Goal: Task Accomplishment & Management: Manage account settings

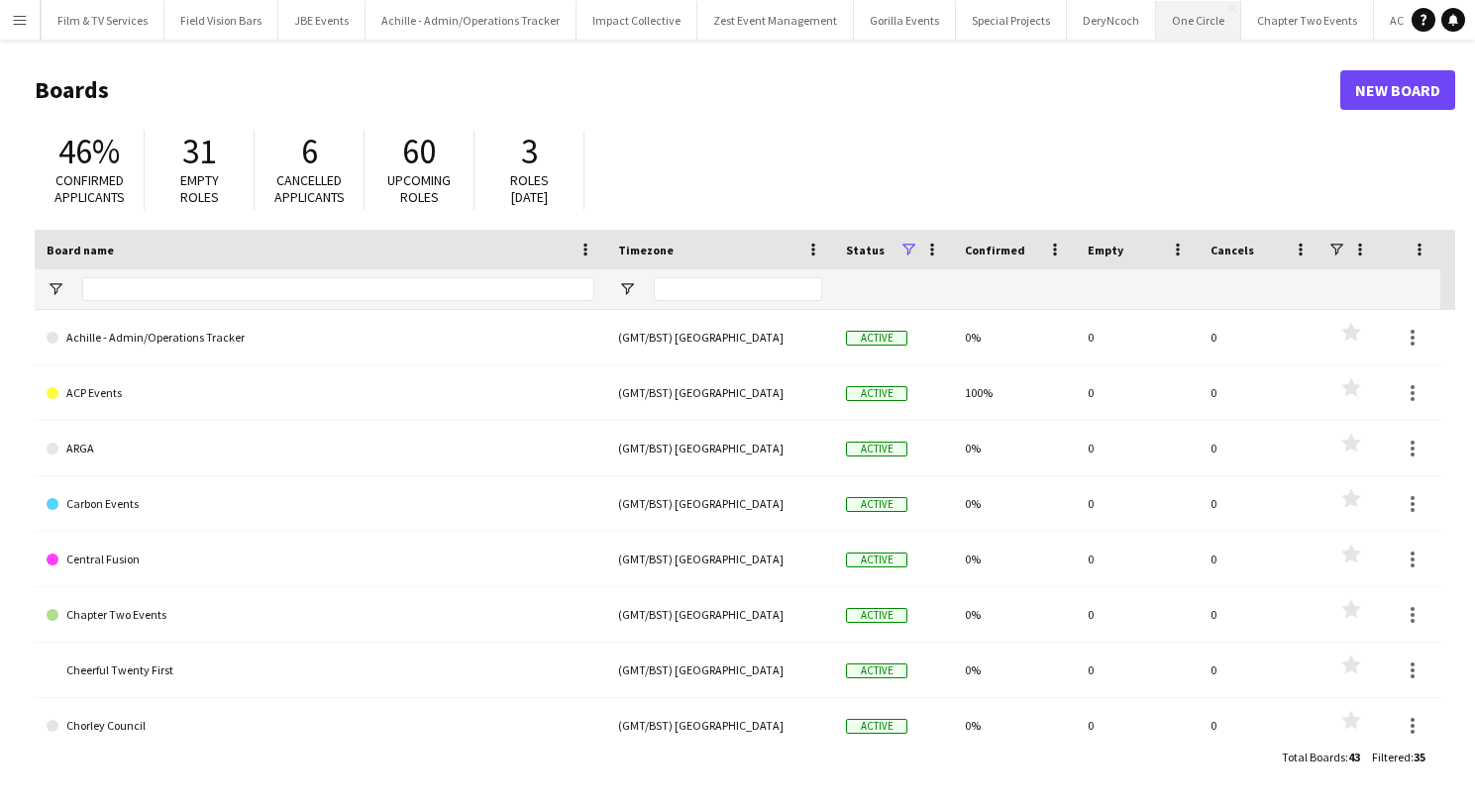
scroll to position [0, 1920]
click at [1376, 20] on button "ACP Events Close" at bounding box center [1420, 20] width 88 height 39
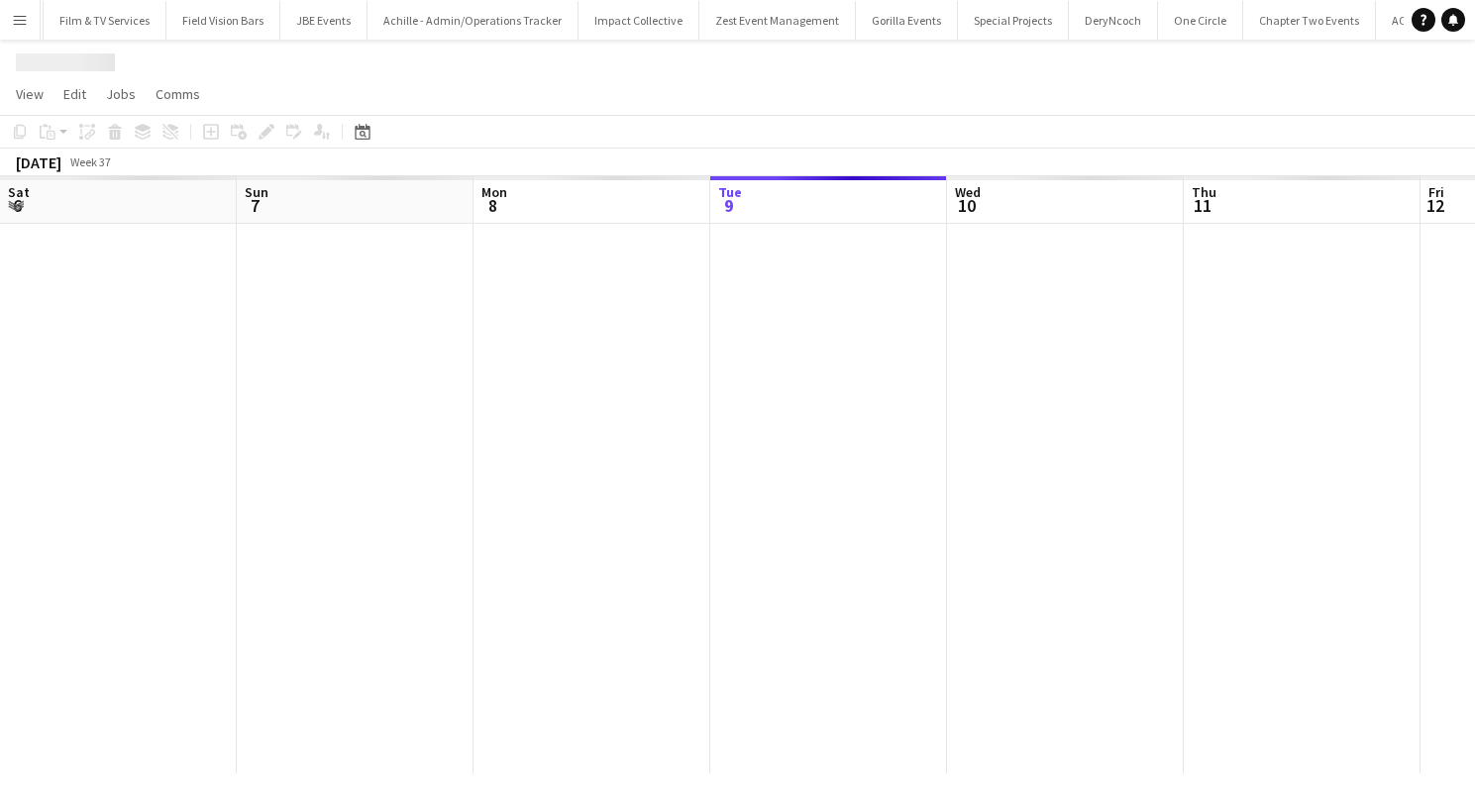
scroll to position [0, 474]
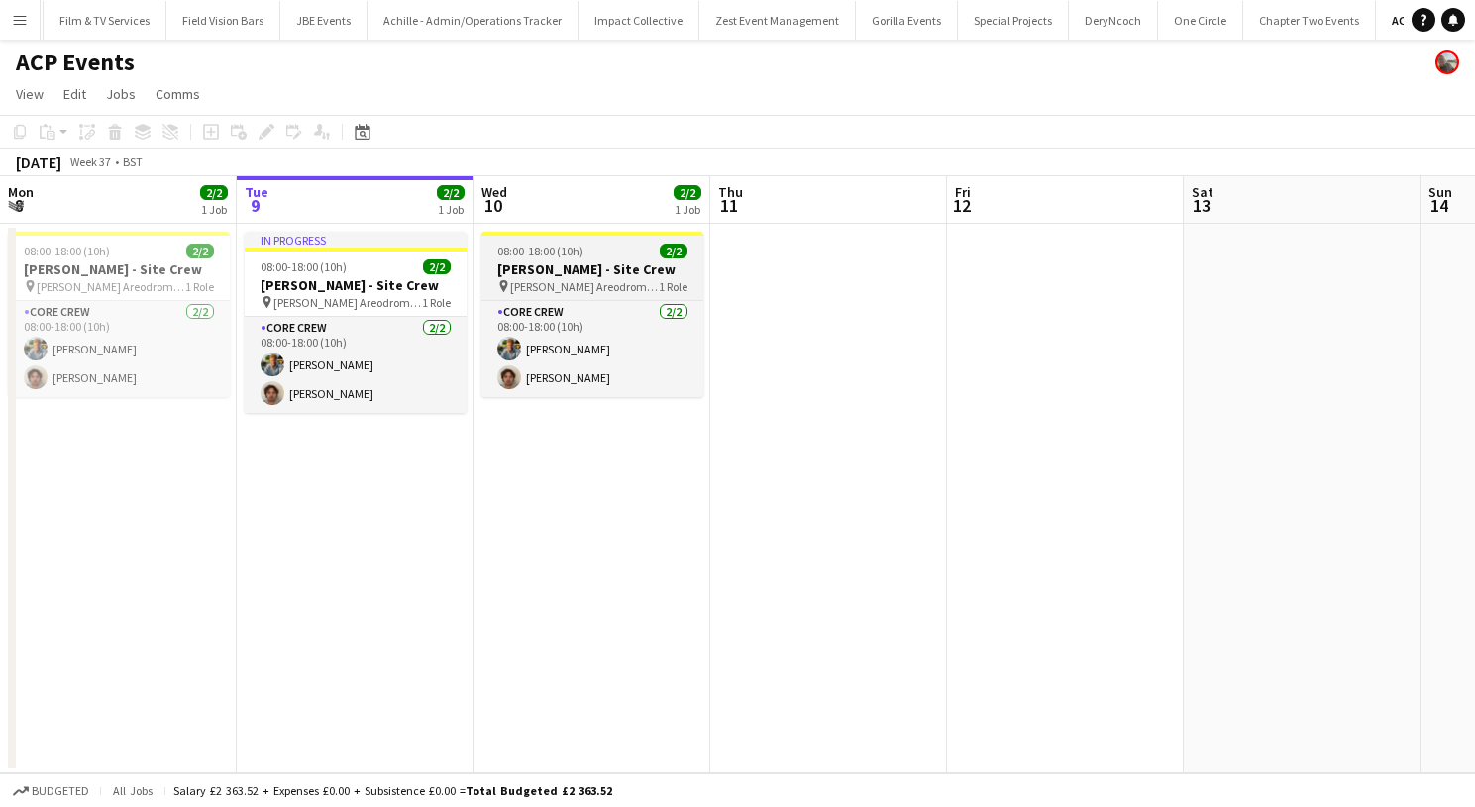
click at [537, 265] on h3 "[PERSON_NAME] - Site Crew" at bounding box center [592, 270] width 222 height 18
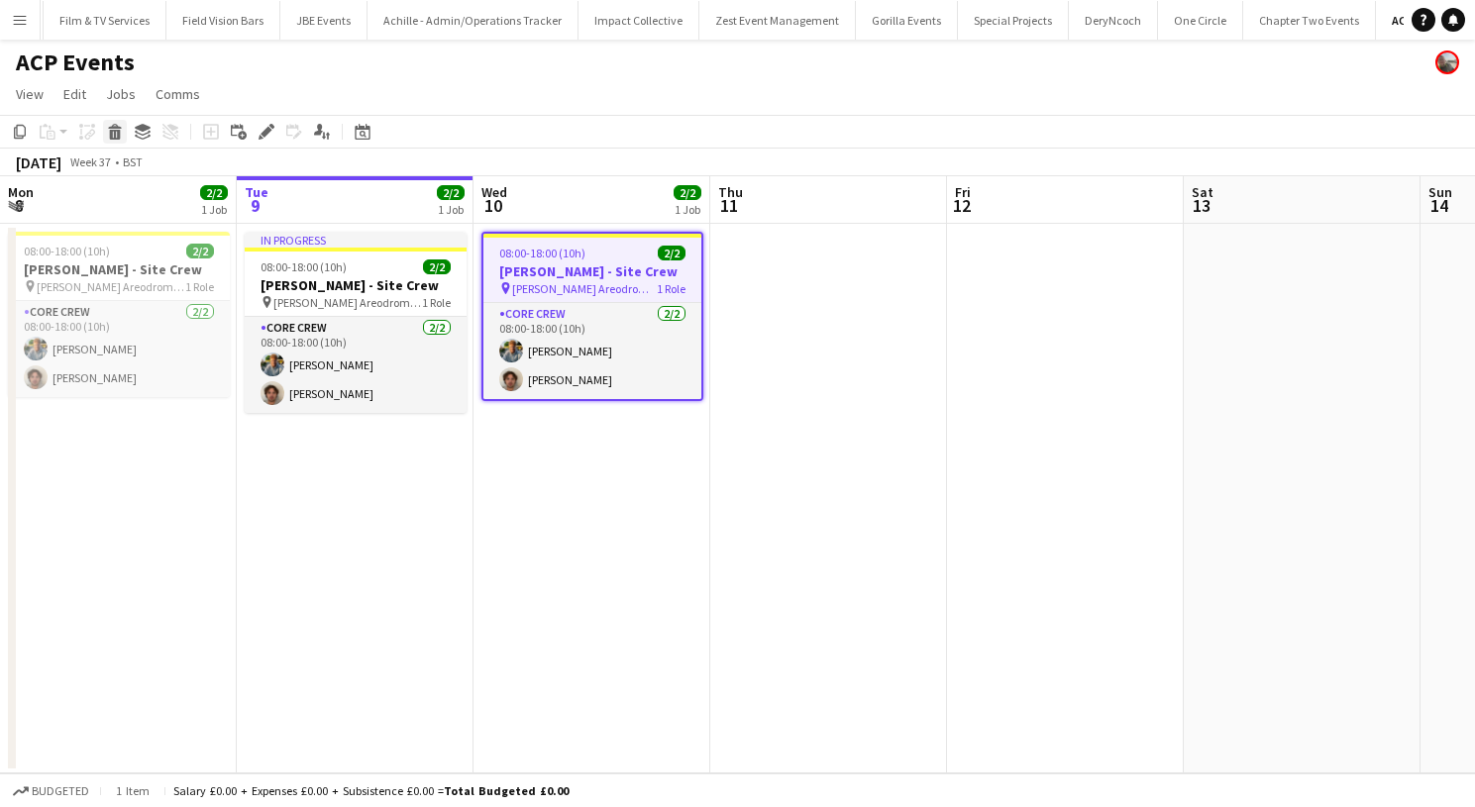
click at [110, 133] on icon at bounding box center [115, 135] width 11 height 10
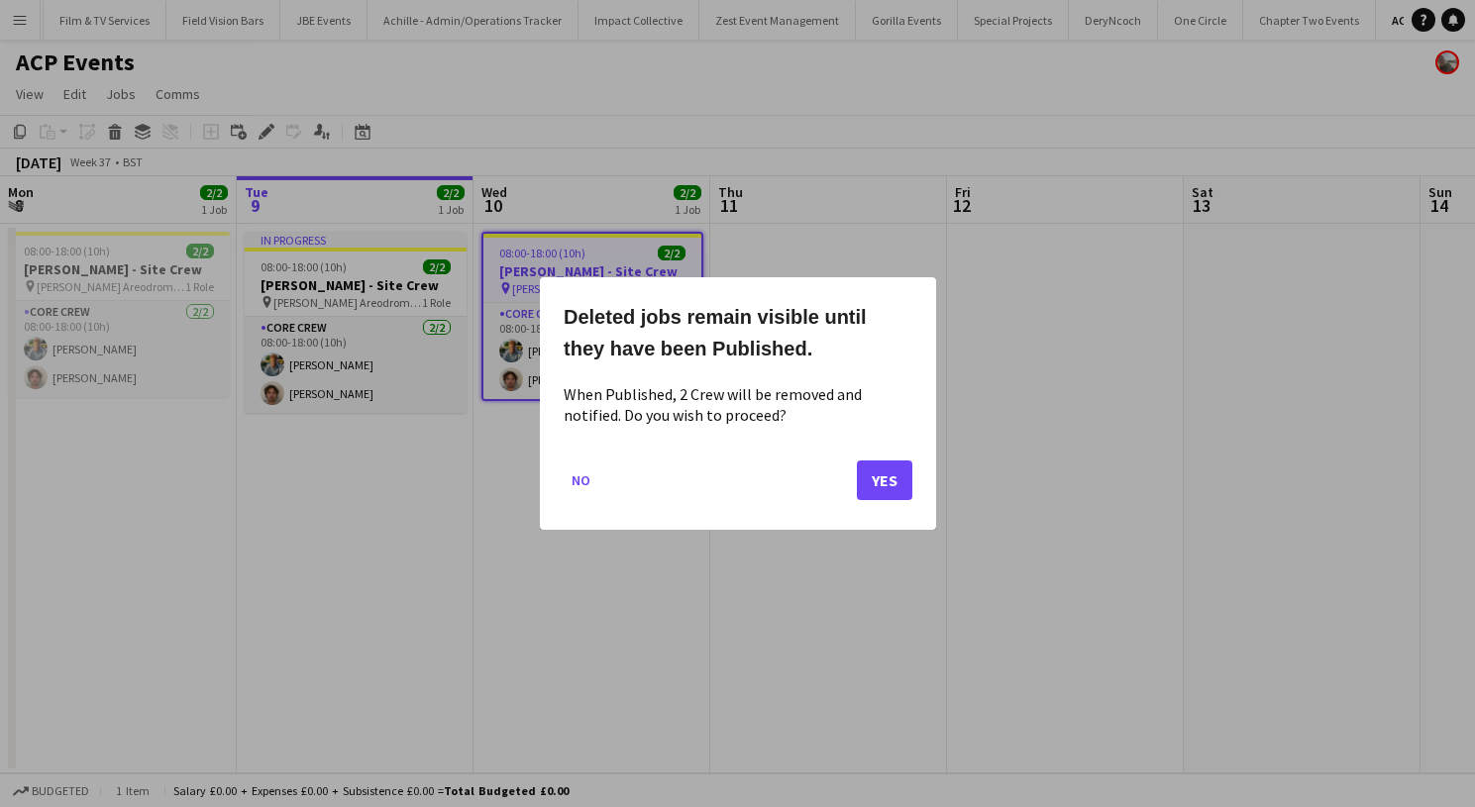
click at [874, 472] on button "Yes" at bounding box center [884, 481] width 55 height 40
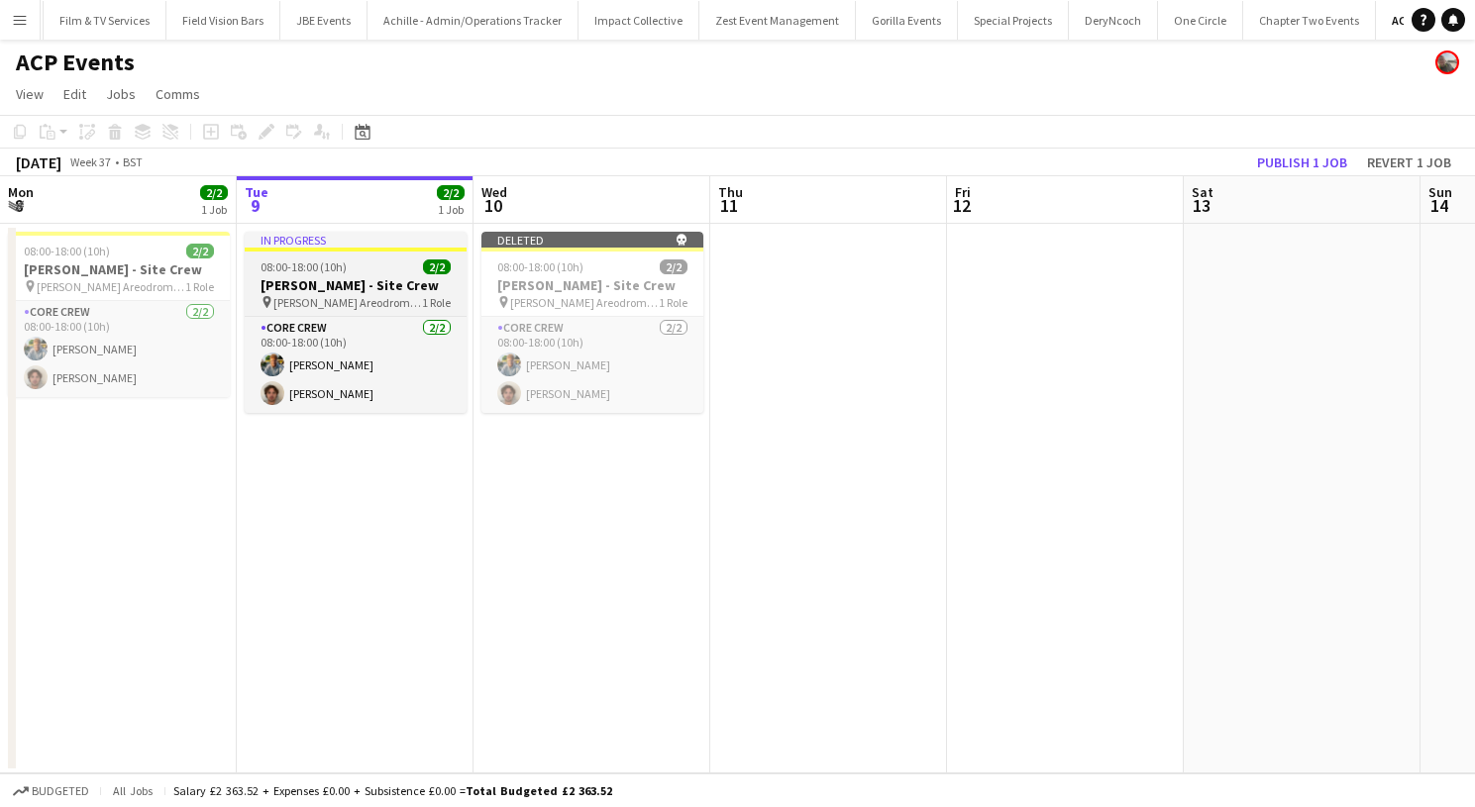
click at [317, 260] on span "08:00-18:00 (10h)" at bounding box center [304, 267] width 86 height 15
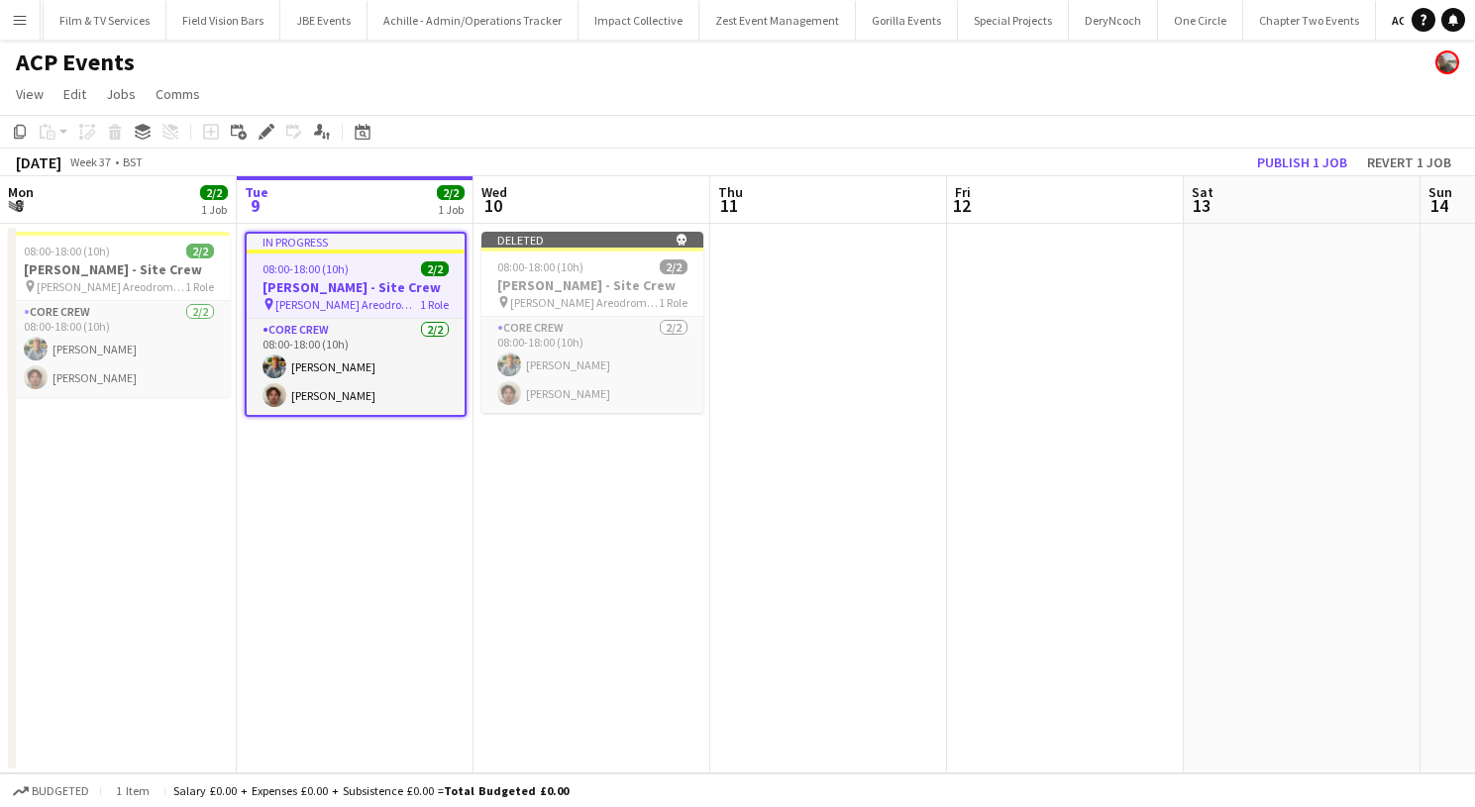
click at [307, 276] on app-job-card "In progress 08:00-18:00 (10h) 2/2 [PERSON_NAME] - Site Crew pin [PERSON_NAME] A…" at bounding box center [356, 324] width 222 height 185
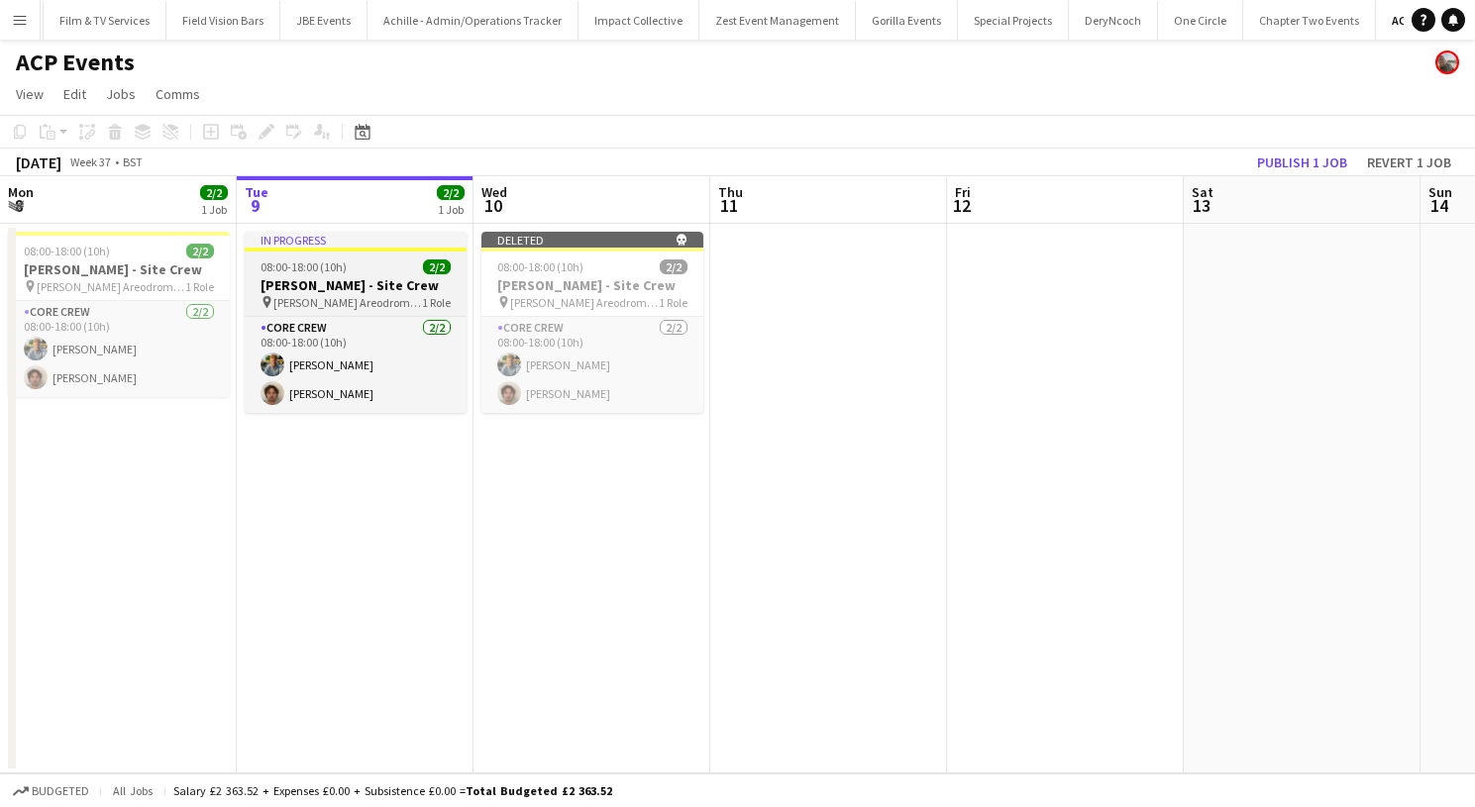
click at [307, 276] on h3 "[PERSON_NAME] - Site Crew" at bounding box center [356, 285] width 222 height 18
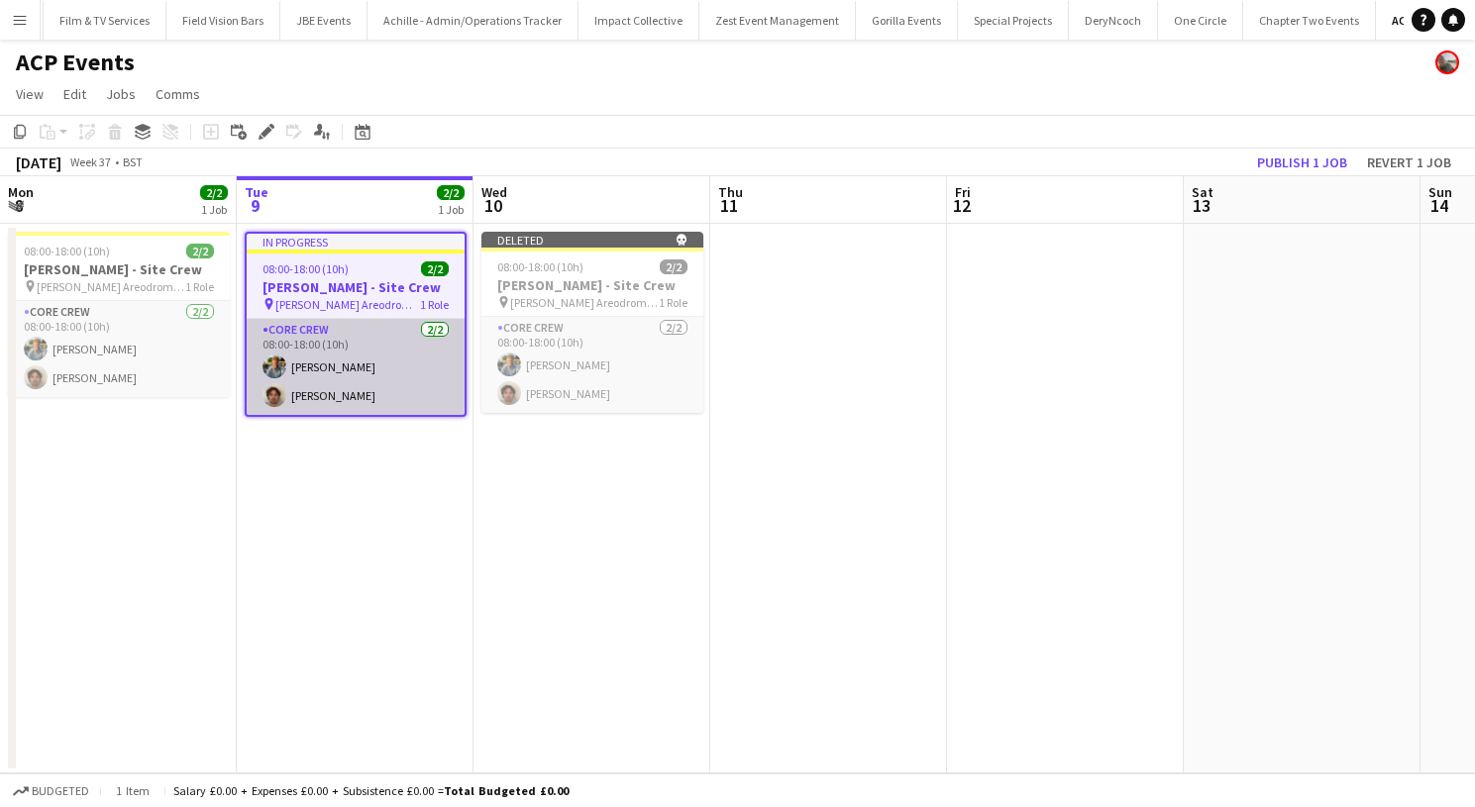
click at [302, 352] on app-card-role "Core Crew [DATE] 08:00-18:00 (10h) [PERSON_NAME] [PERSON_NAME]" at bounding box center [356, 367] width 218 height 96
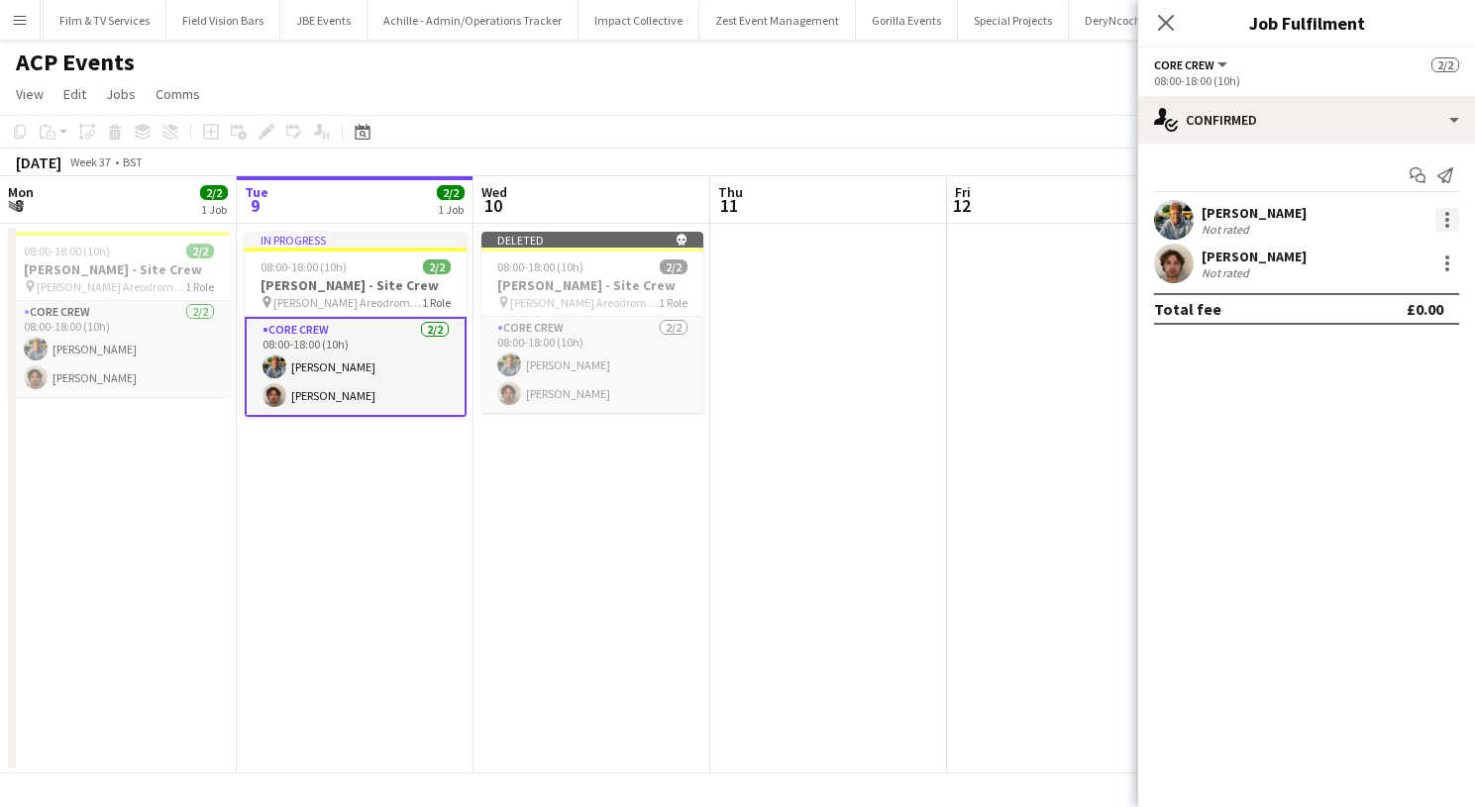
click at [1441, 214] on div at bounding box center [1448, 220] width 24 height 24
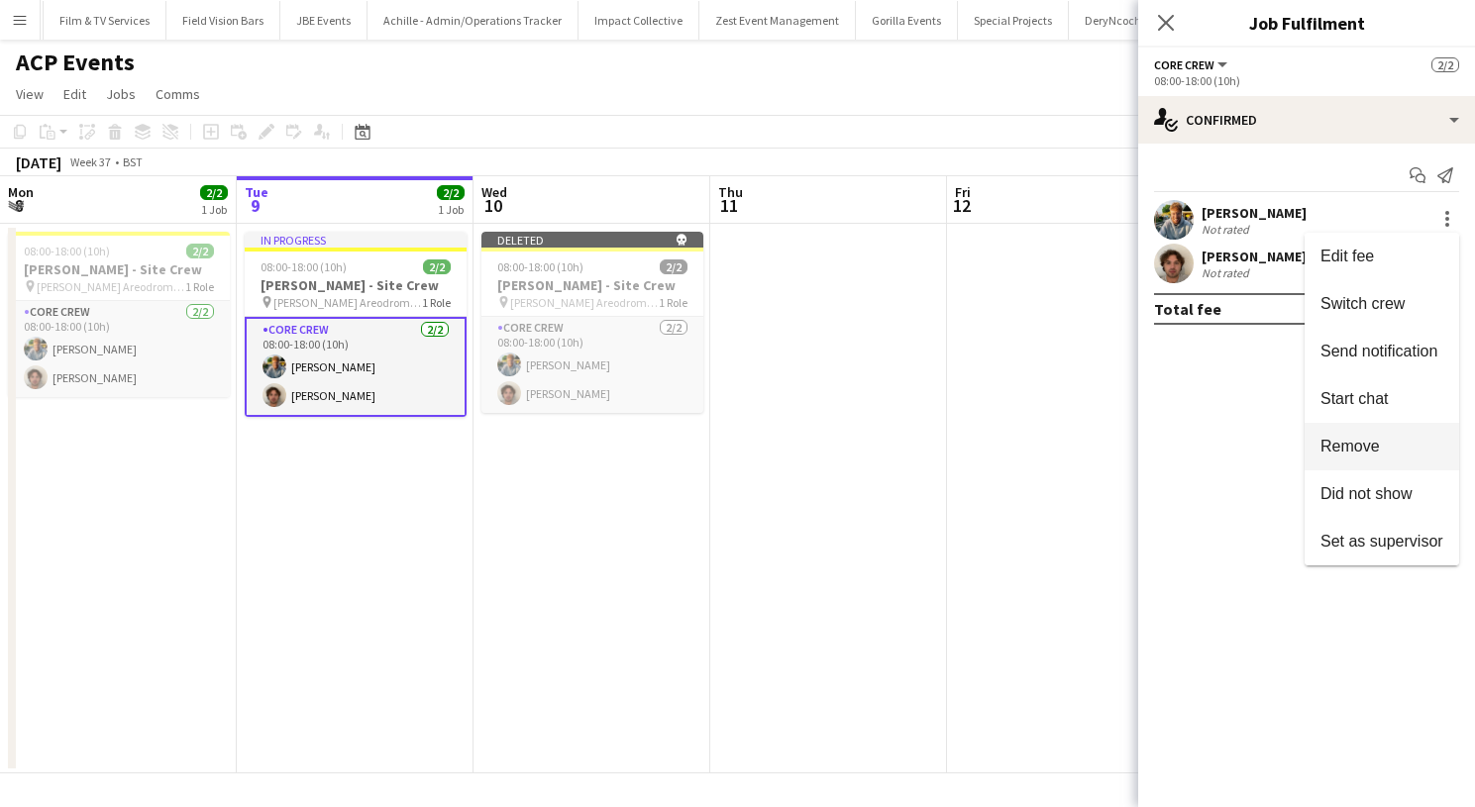
click at [1370, 461] on button "Remove" at bounding box center [1382, 447] width 155 height 48
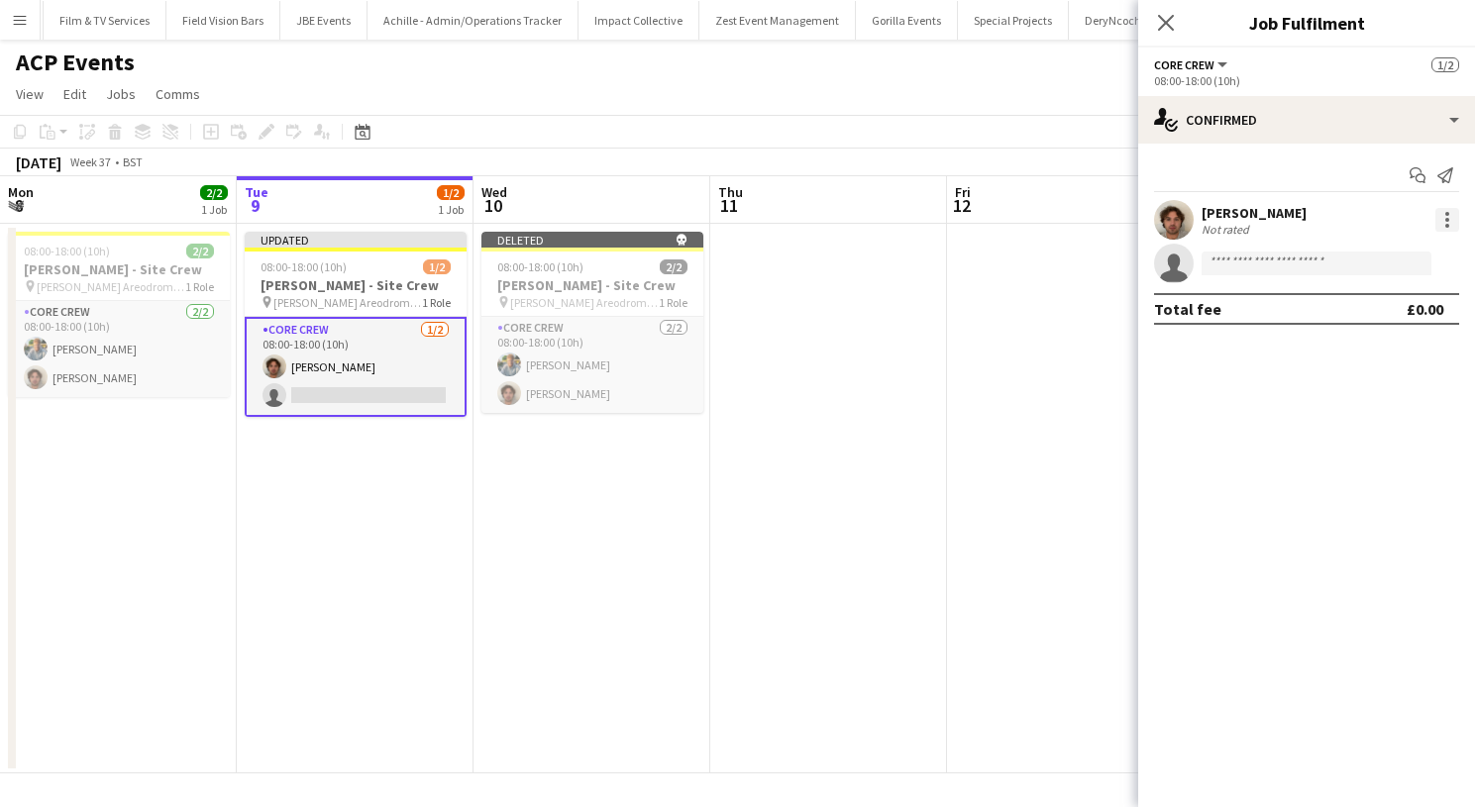
click at [1442, 226] on div at bounding box center [1448, 220] width 24 height 24
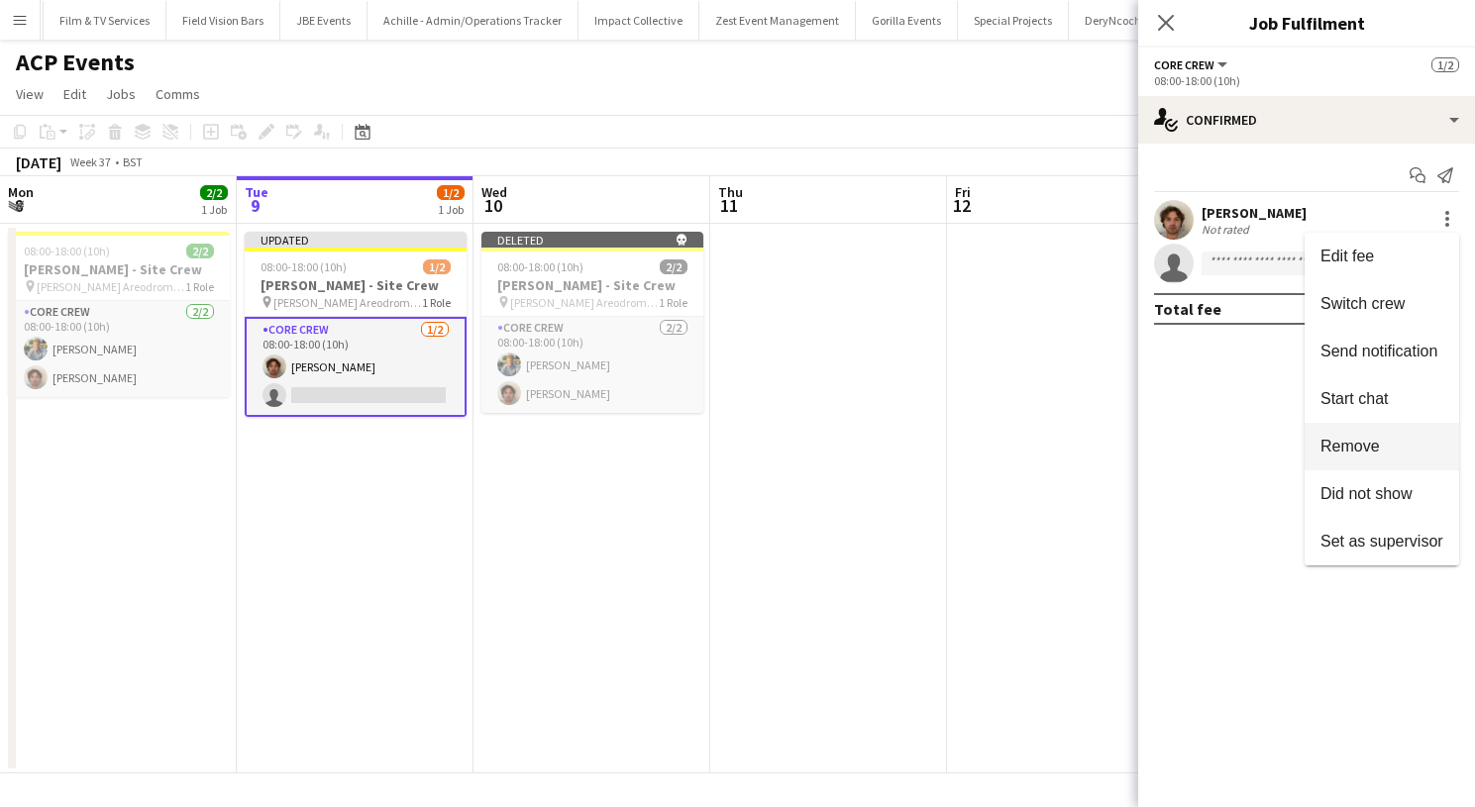
click at [1345, 455] on span "Remove" at bounding box center [1350, 446] width 59 height 17
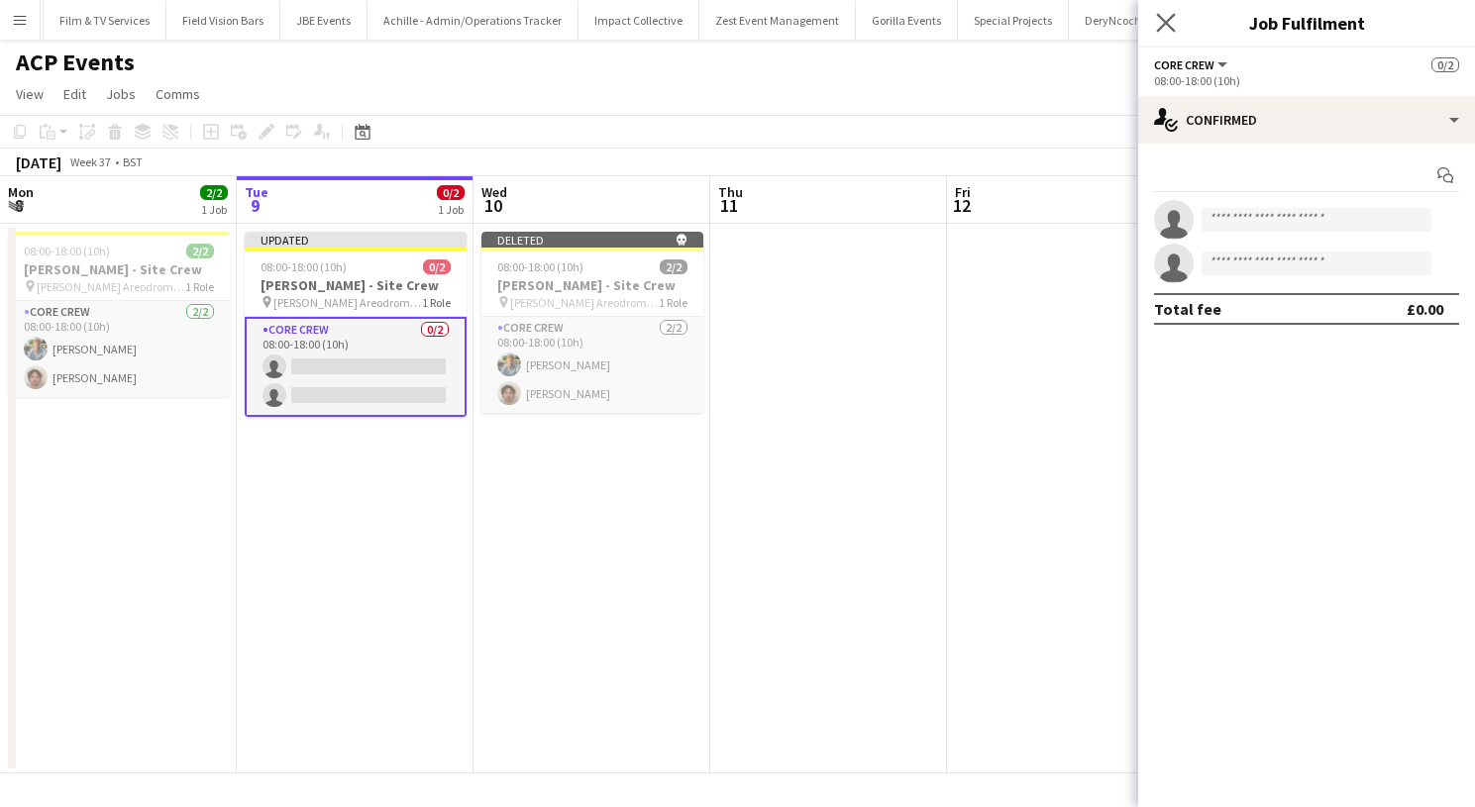
click at [1162, 11] on app-icon "Close pop-in" at bounding box center [1166, 23] width 29 height 29
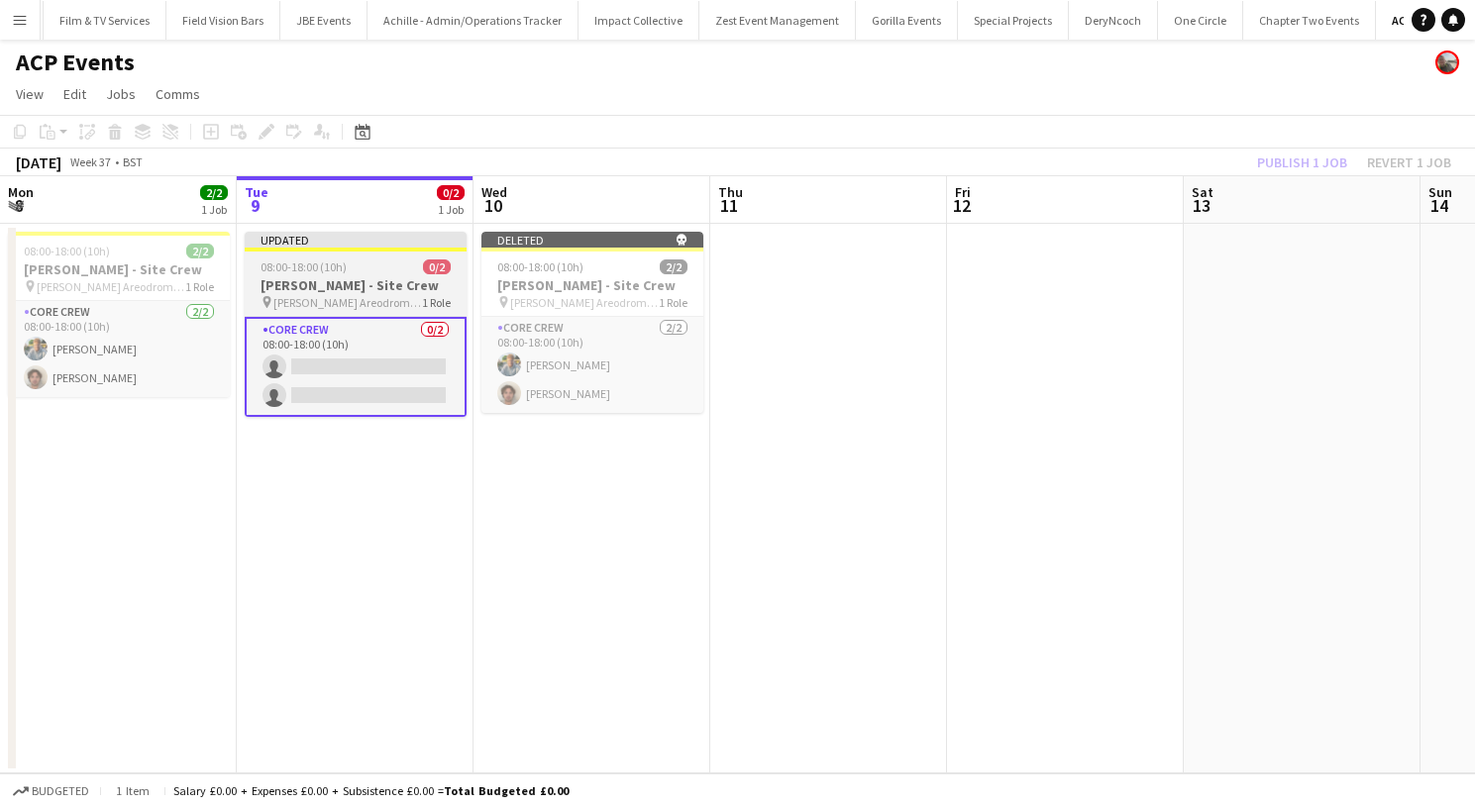
click at [365, 268] on div "08:00-18:00 (10h) 0/2" at bounding box center [356, 267] width 222 height 15
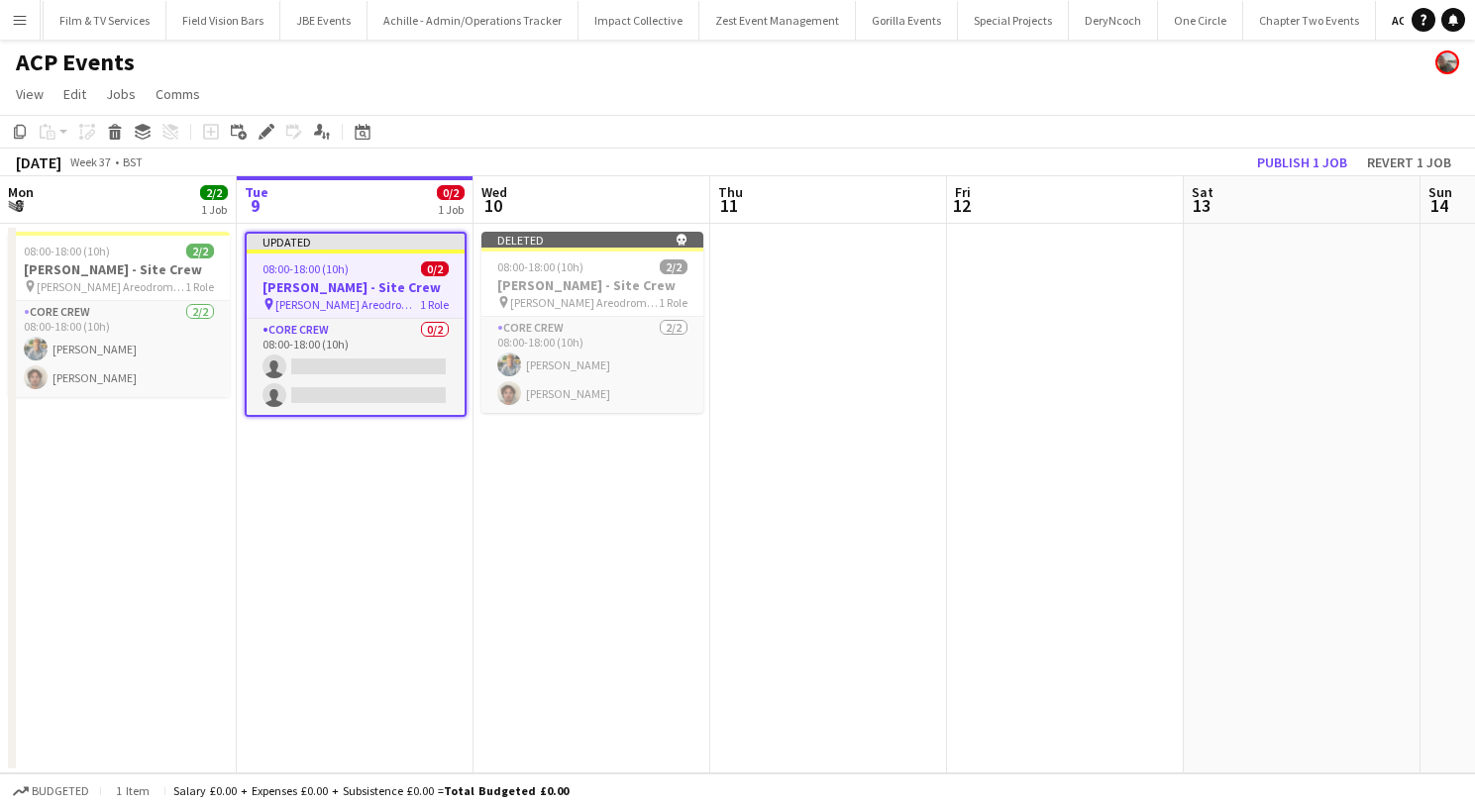
click at [113, 128] on icon at bounding box center [114, 126] width 13 height 5
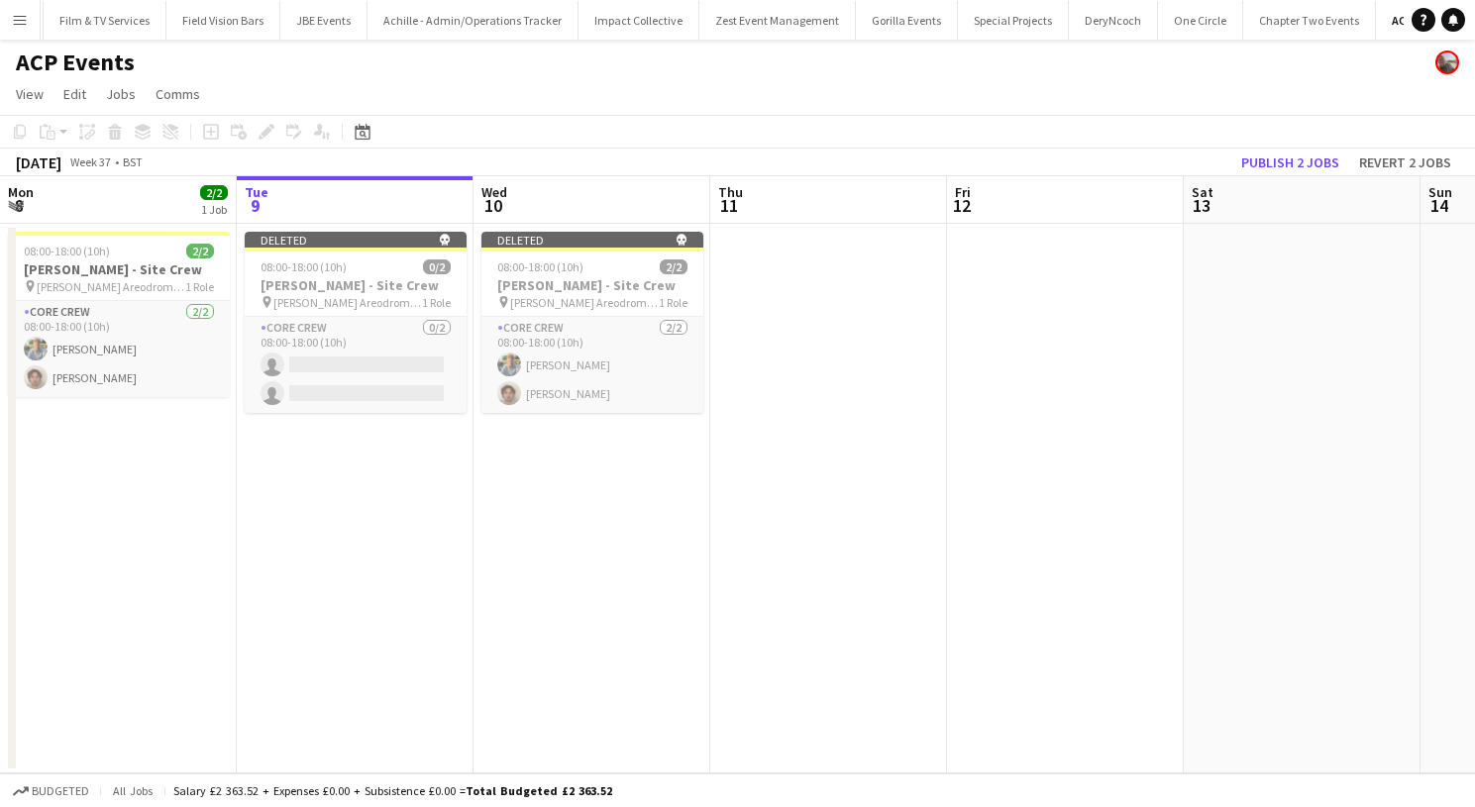
click at [1290, 152] on button "Publish 2 jobs" at bounding box center [1290, 163] width 114 height 26
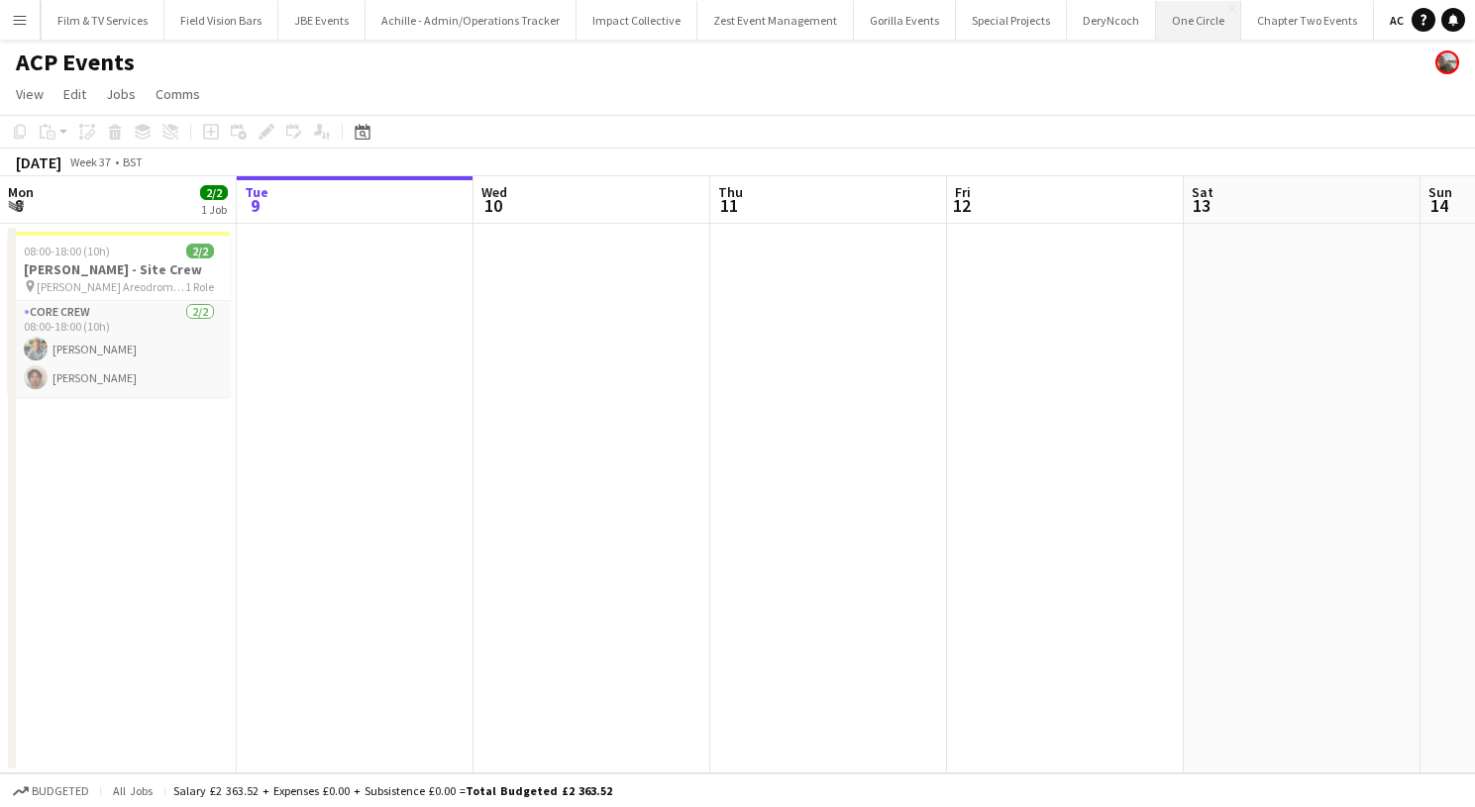
scroll to position [0, 0]
click at [854, 21] on button "Gorilla Events Close" at bounding box center [905, 20] width 102 height 39
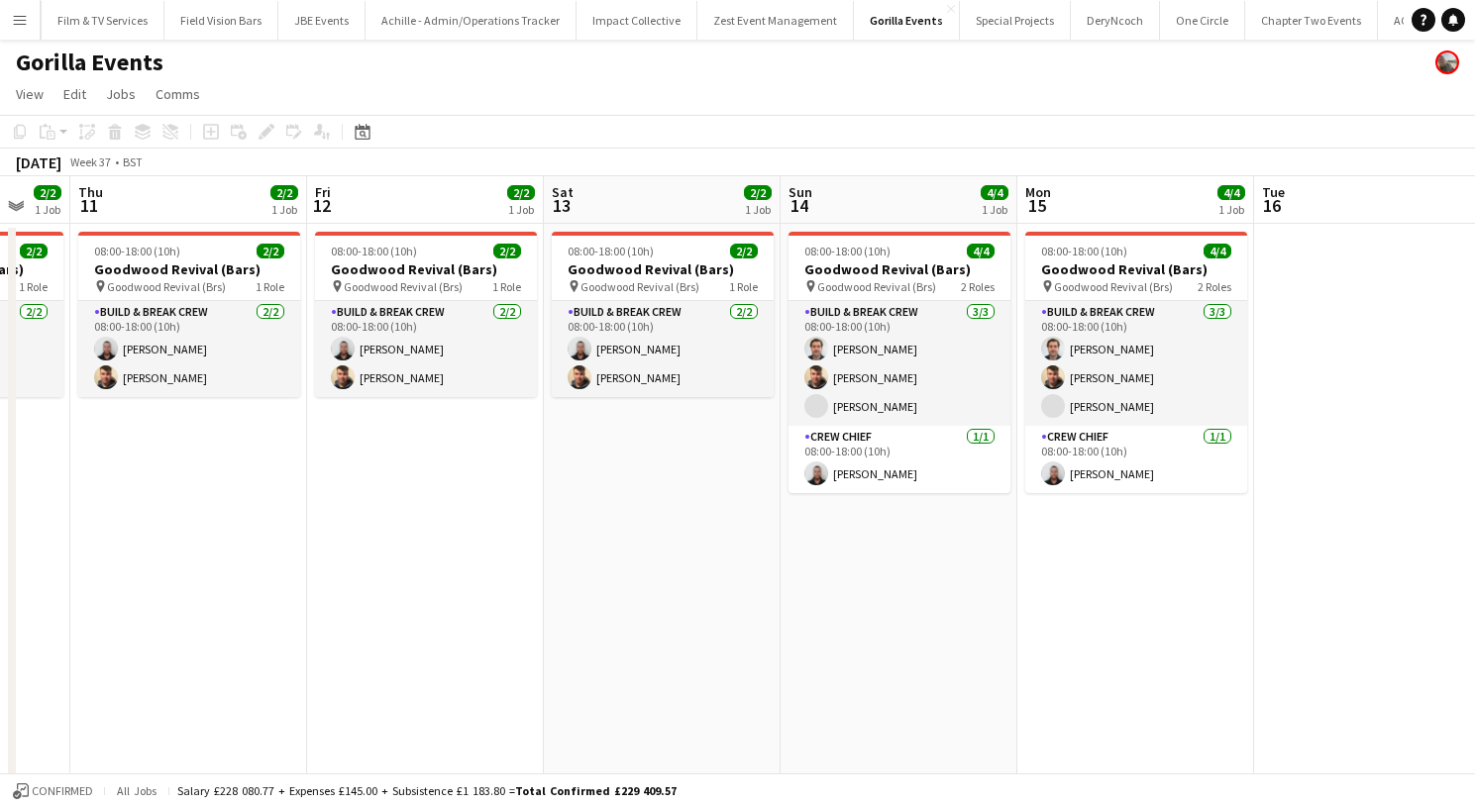
scroll to position [0, 766]
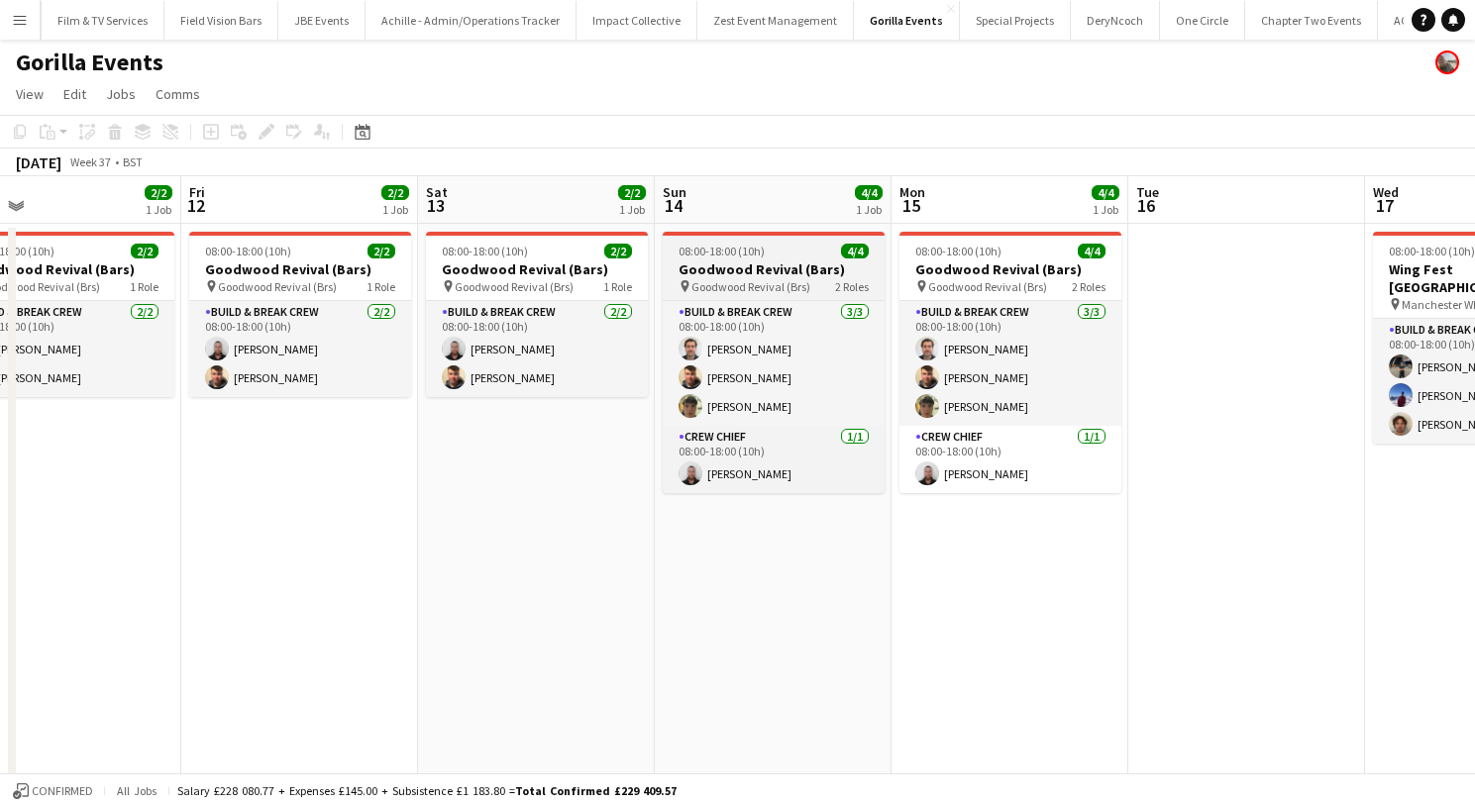
click at [716, 260] on app-job-card "08:00-18:00 (10h) 4/4 Goodwood Revival (Bars) pin Goodwood Revival (Brs) 2 Role…" at bounding box center [774, 363] width 222 height 262
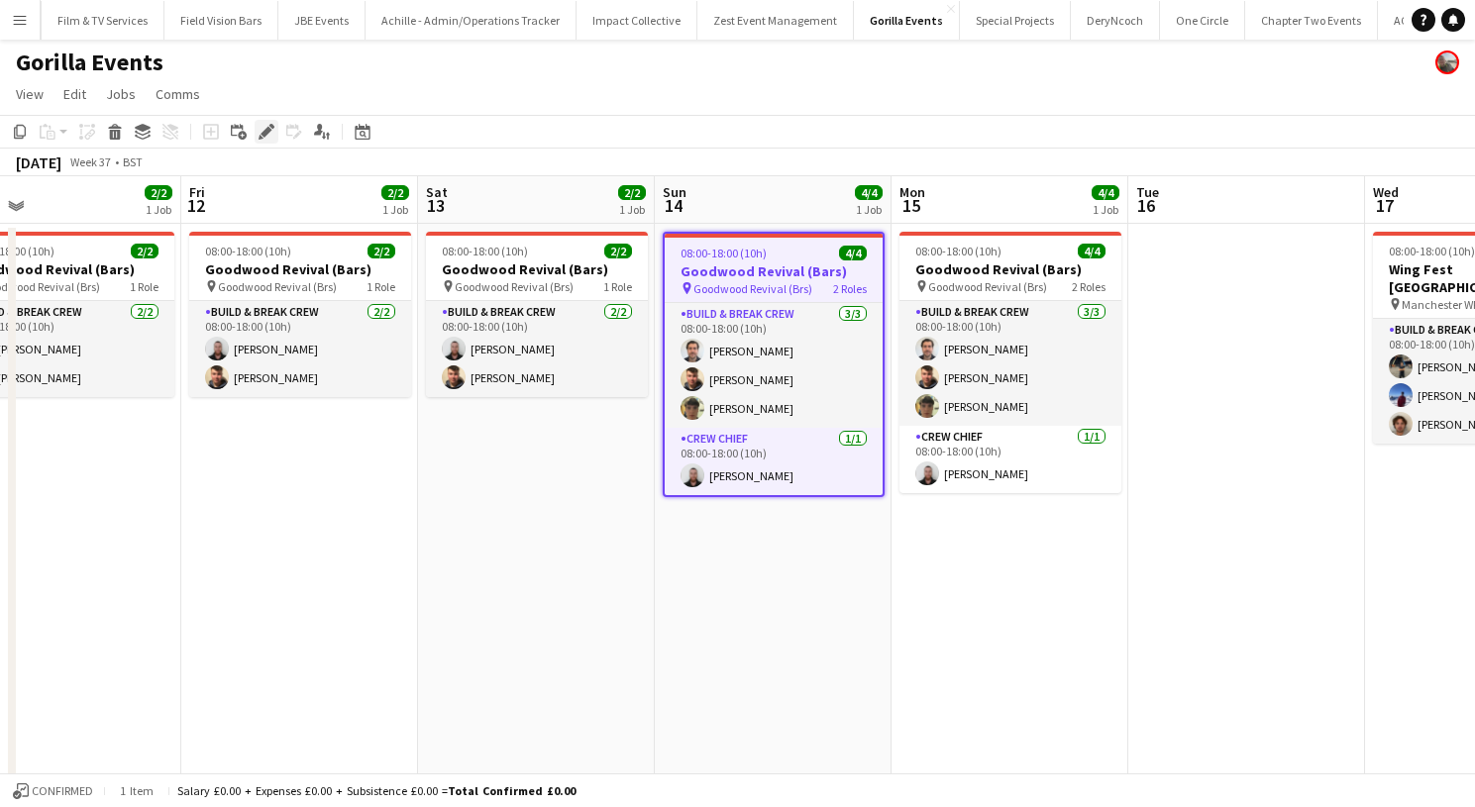
click at [260, 131] on icon "Edit" at bounding box center [267, 132] width 16 height 16
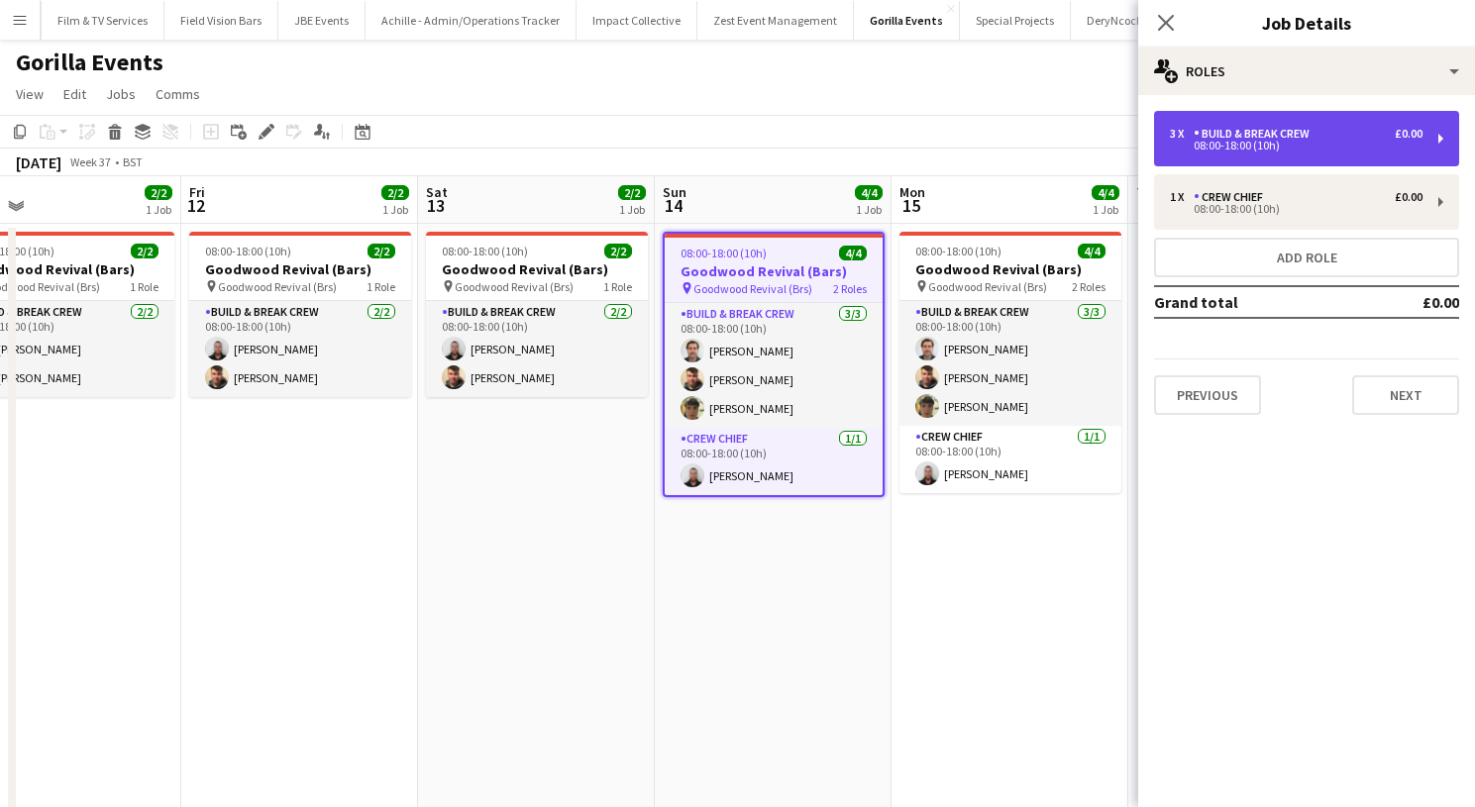
click at [1213, 144] on div "08:00-18:00 (10h)" at bounding box center [1296, 146] width 253 height 10
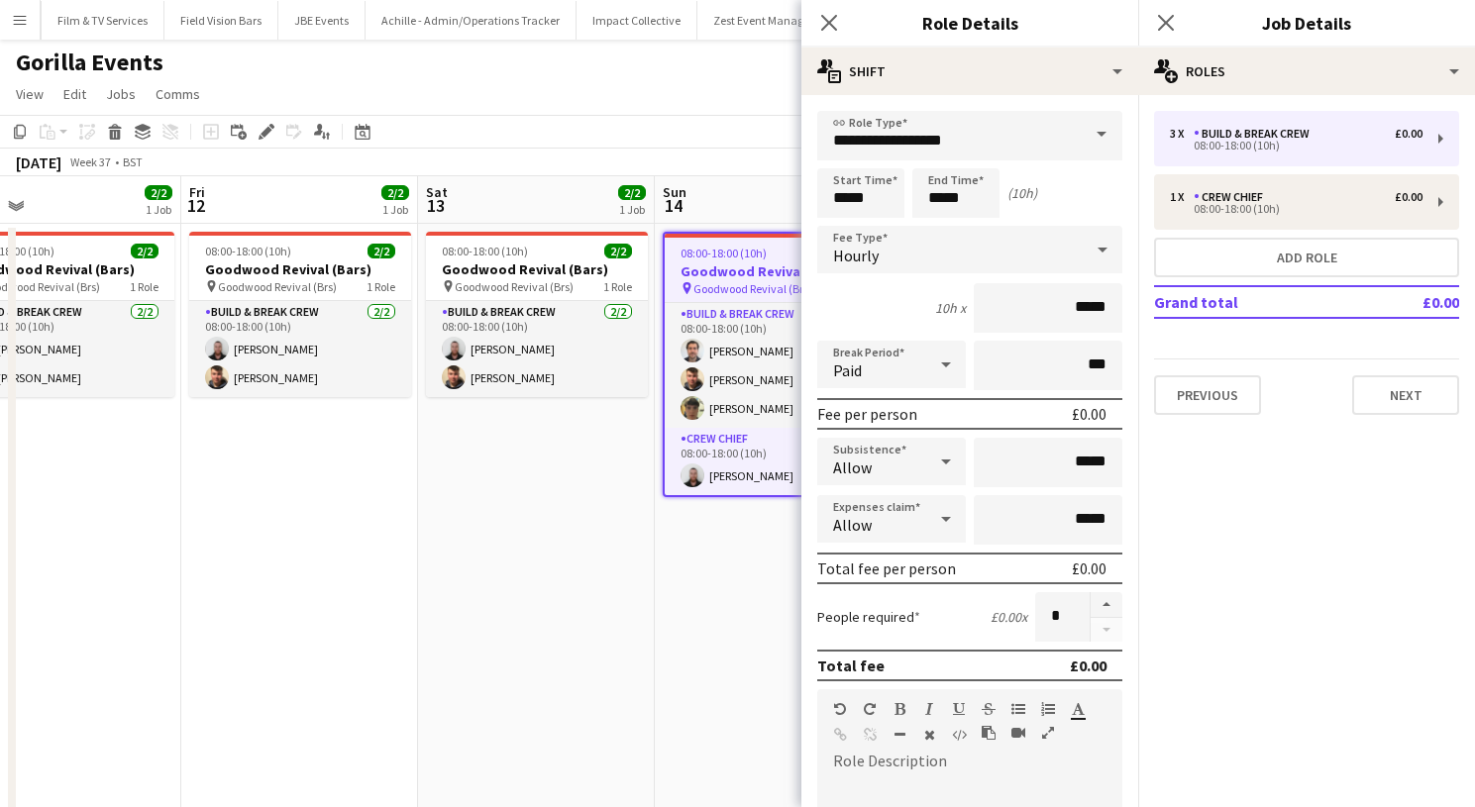
click at [813, 212] on form "**********" at bounding box center [969, 726] width 337 height 1231
click at [832, 210] on input "*****" at bounding box center [860, 193] width 87 height 50
click at [842, 155] on div at bounding box center [841, 159] width 40 height 20
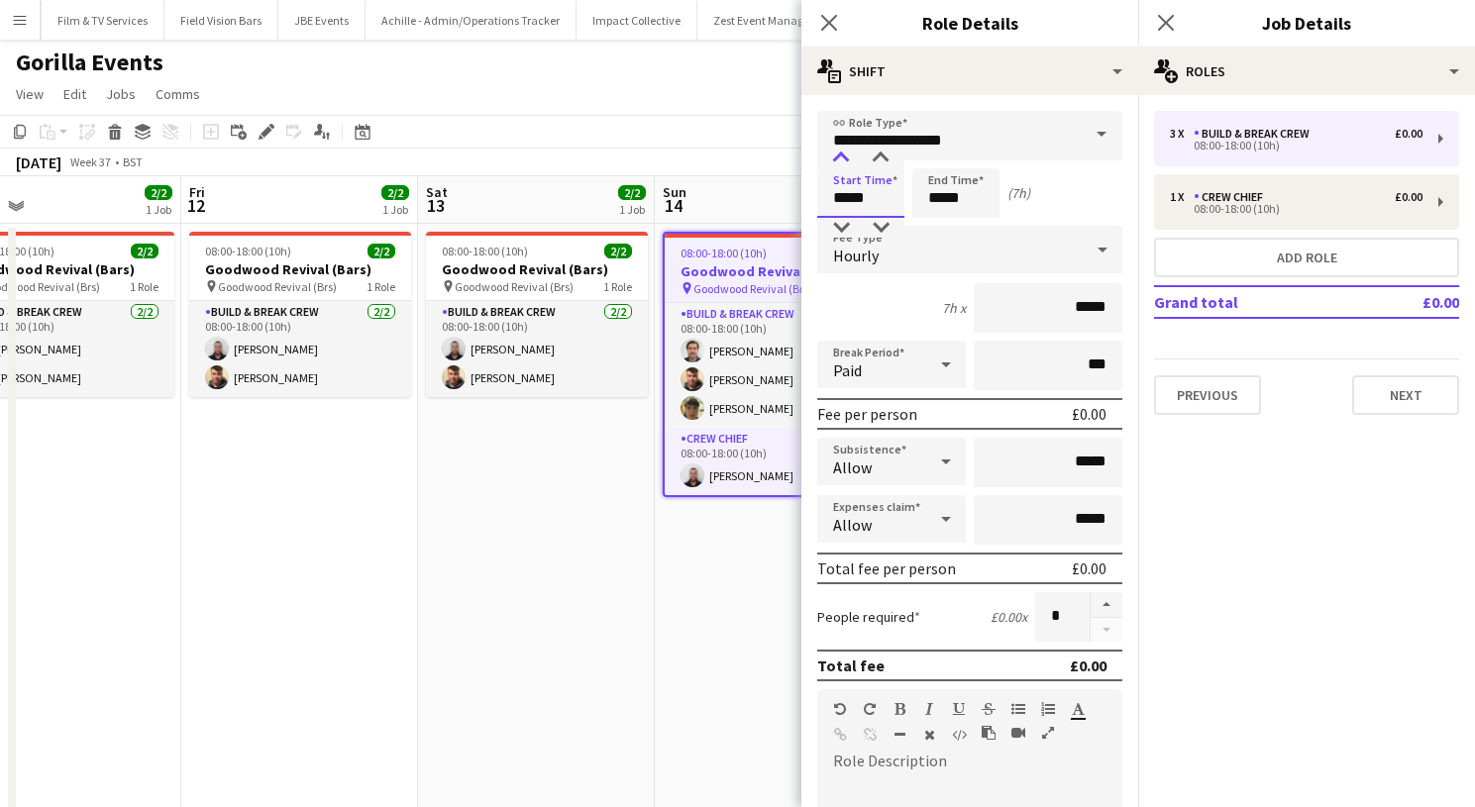
click at [842, 155] on div at bounding box center [841, 159] width 40 height 20
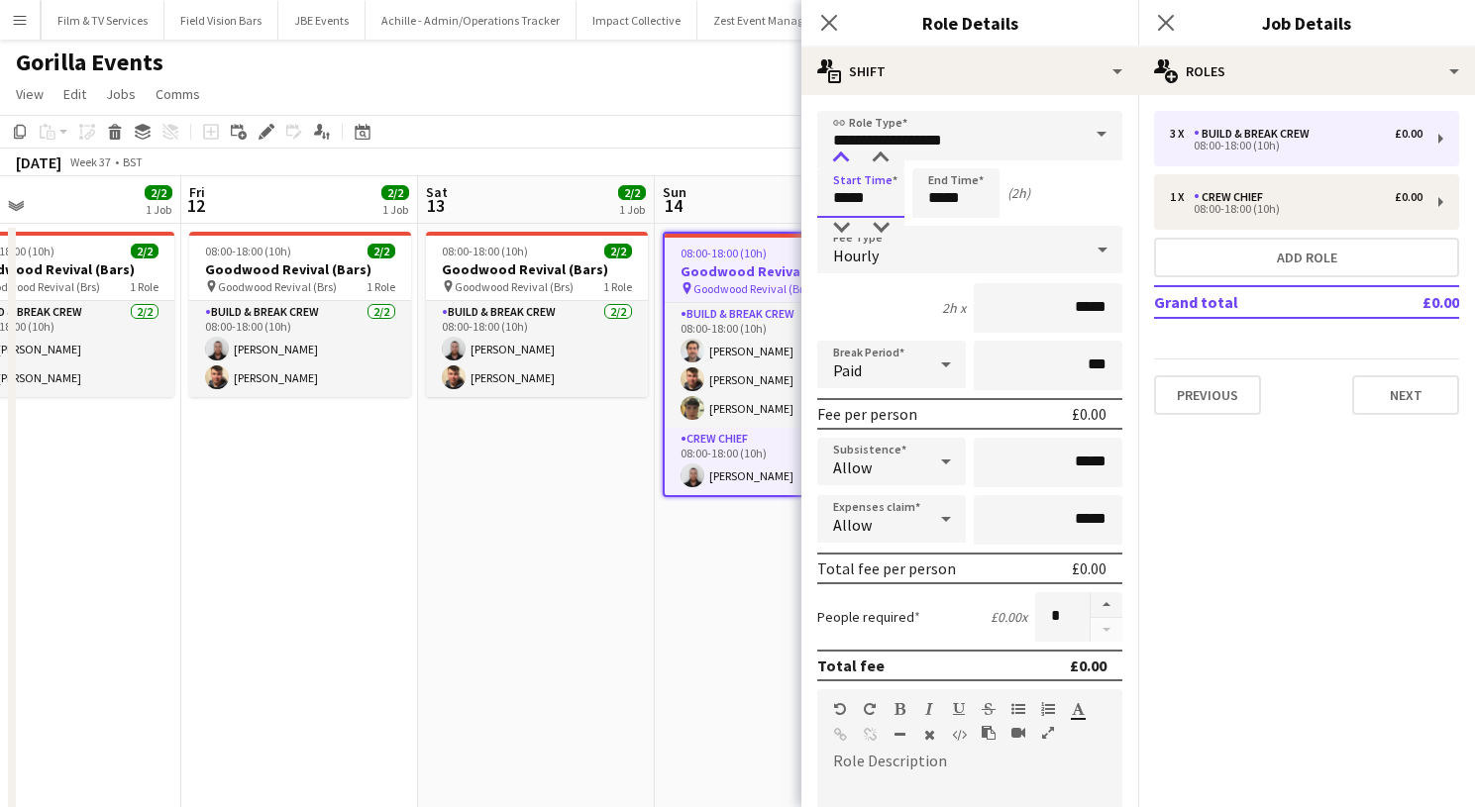
click at [842, 155] on div at bounding box center [841, 159] width 40 height 20
type input "*****"
click at [842, 155] on div at bounding box center [841, 159] width 40 height 20
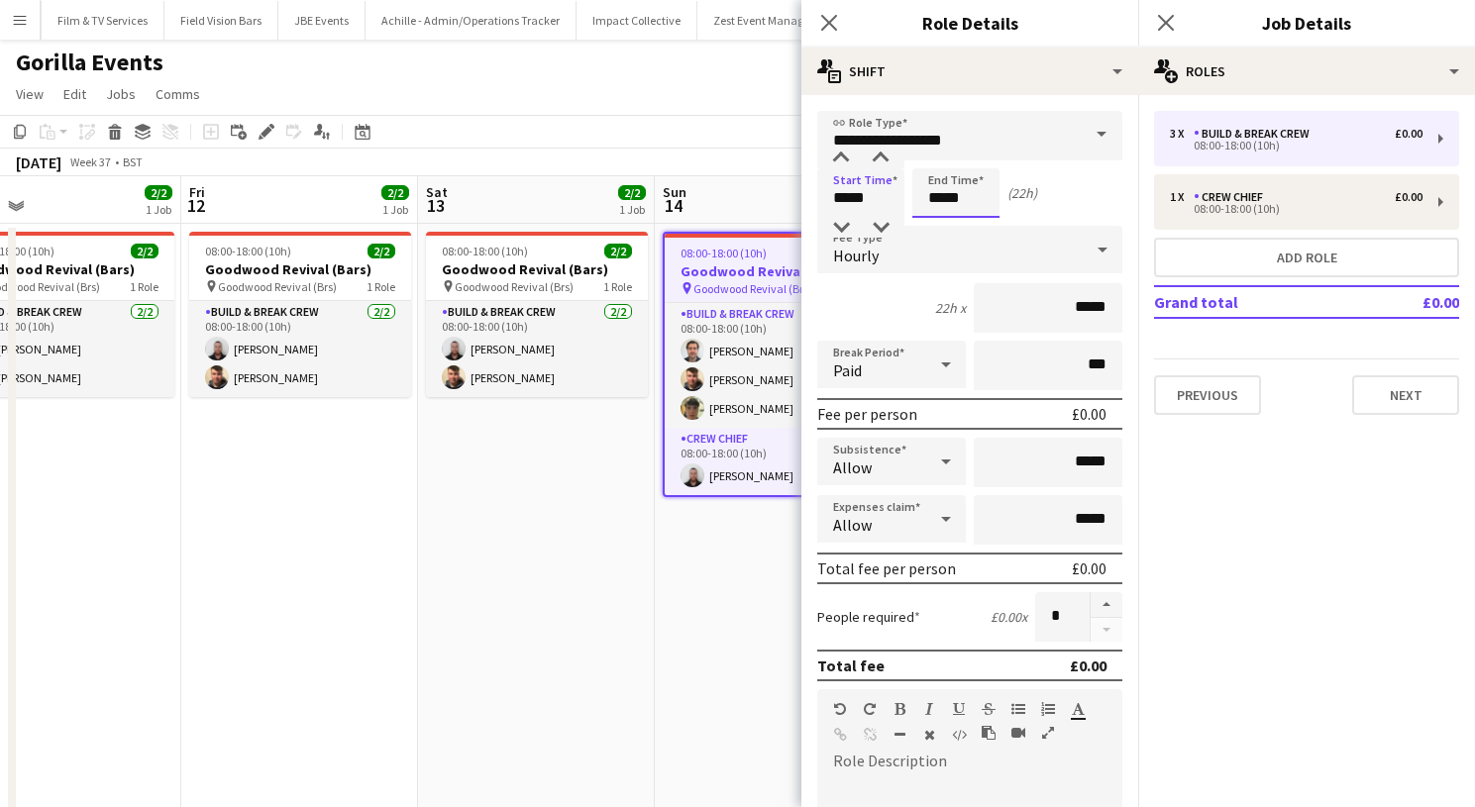
click at [925, 189] on input "*****" at bounding box center [955, 193] width 87 height 50
click at [937, 160] on div at bounding box center [936, 159] width 40 height 20
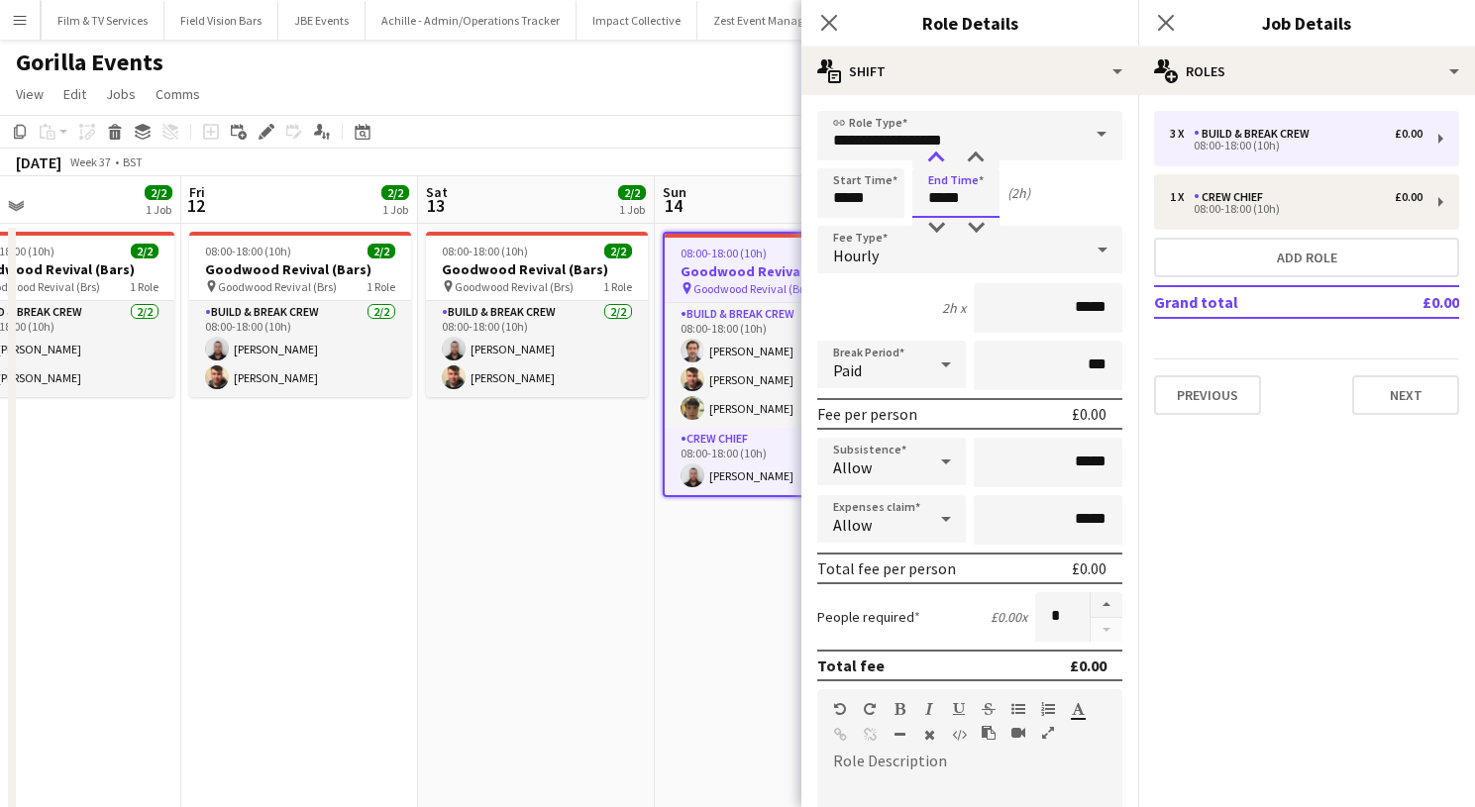
click at [937, 160] on div at bounding box center [936, 159] width 40 height 20
type input "*****"
click at [937, 160] on div at bounding box center [936, 159] width 40 height 20
click at [746, 468] on app-card-role "Crew Chief [DATE] 08:00-18:00 (10h) [PERSON_NAME]" at bounding box center [774, 461] width 218 height 67
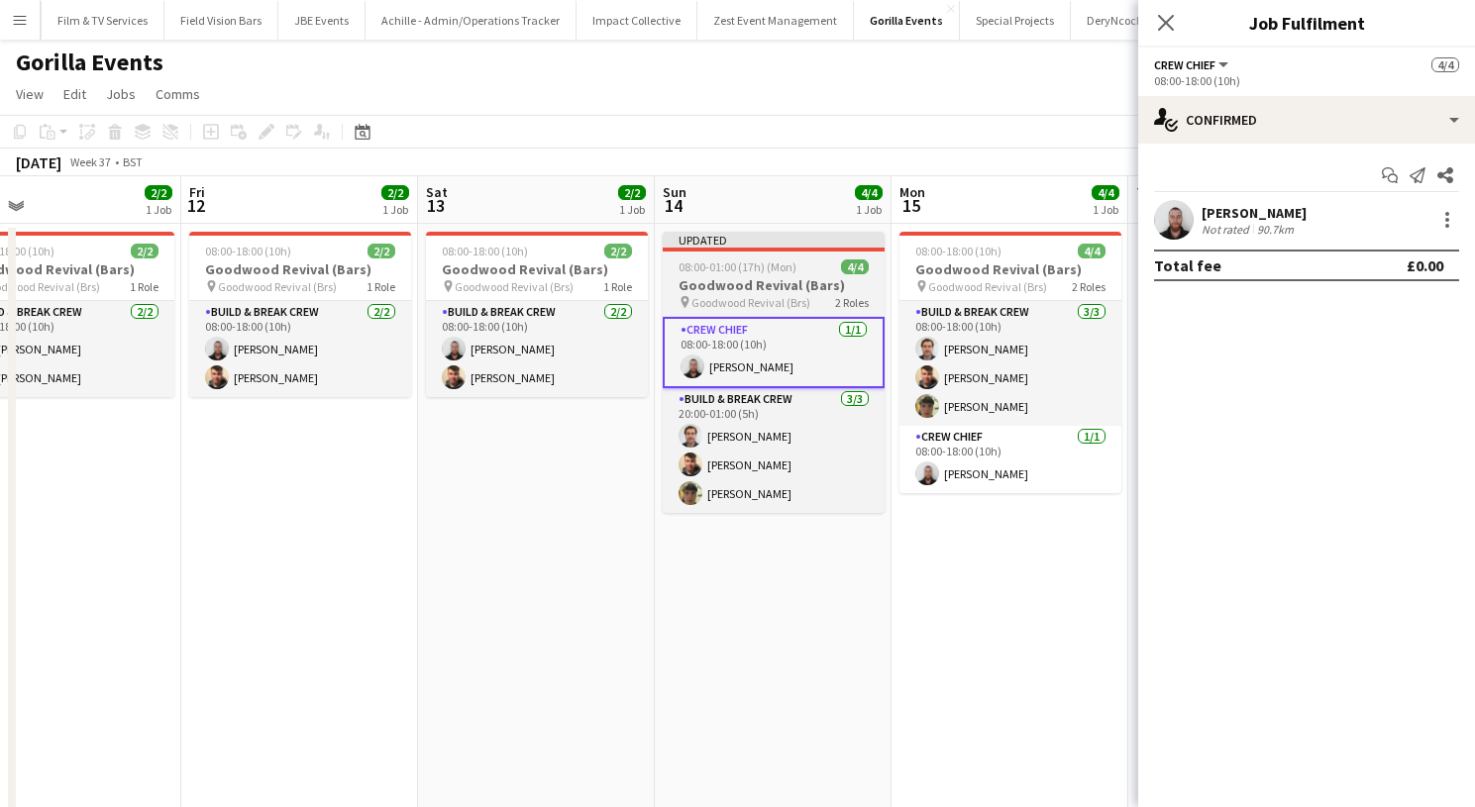
click at [719, 291] on h3 "Goodwood Revival (Bars)" at bounding box center [774, 285] width 222 height 18
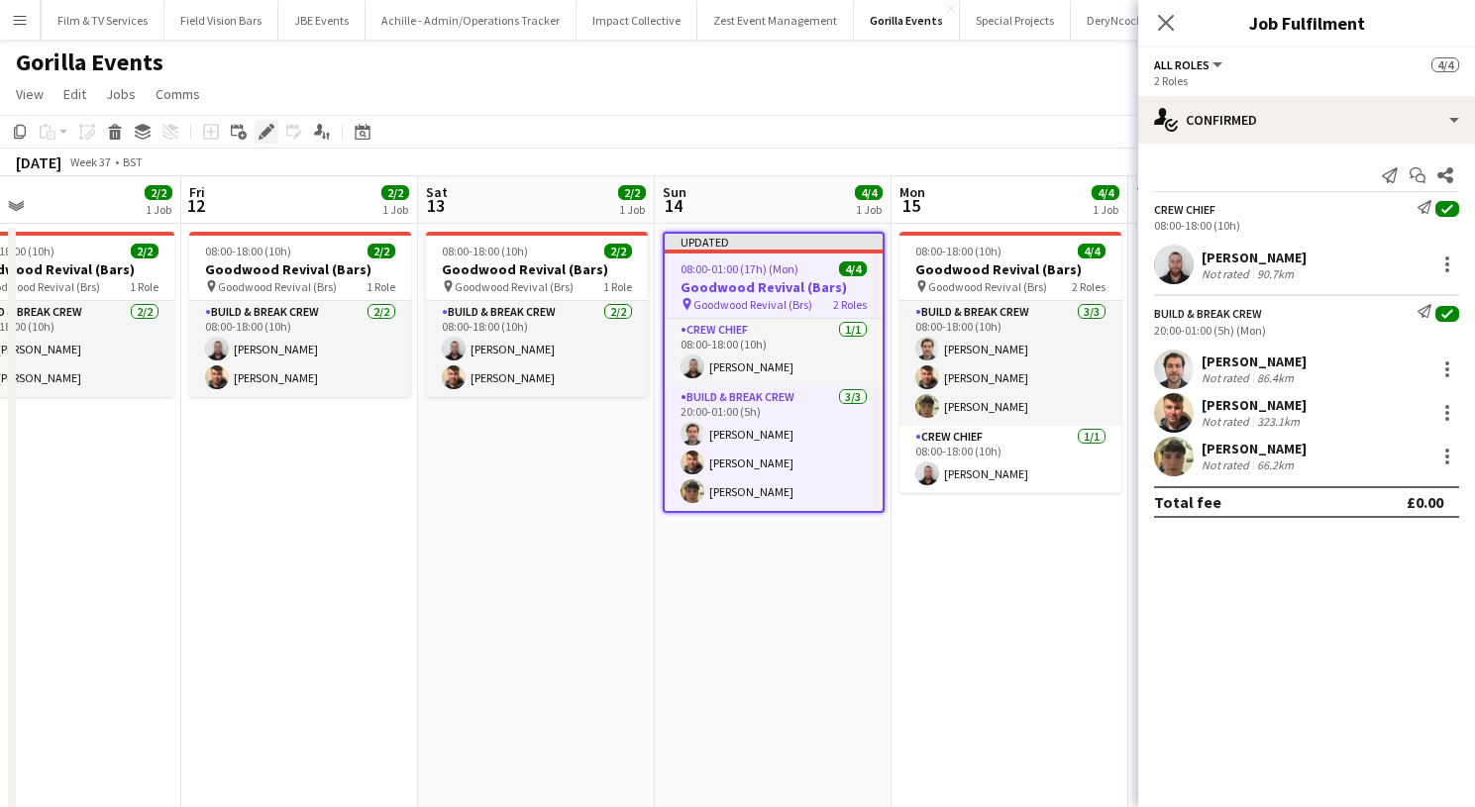
click at [266, 129] on icon "Edit" at bounding box center [267, 132] width 16 height 16
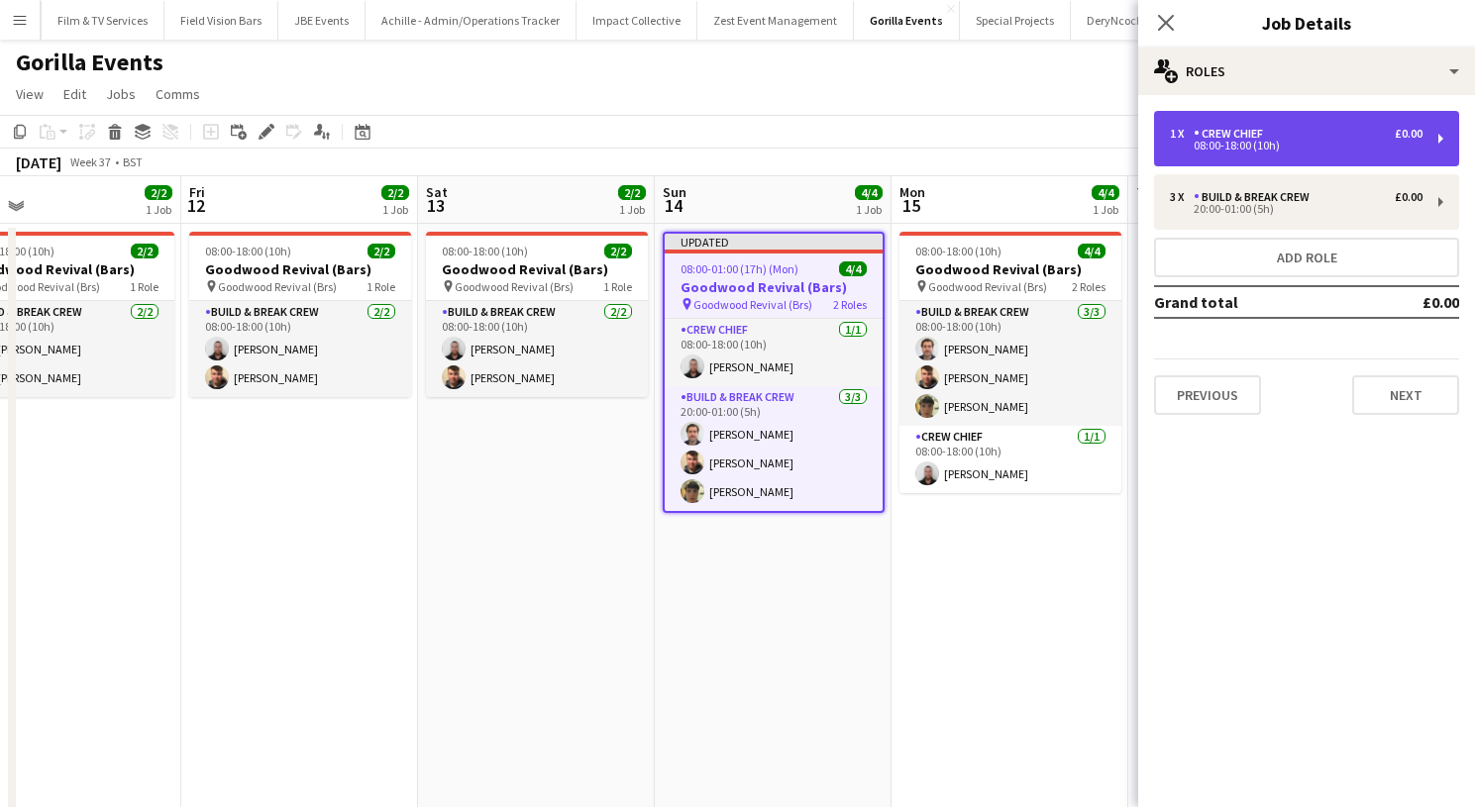
click at [1246, 146] on div "08:00-18:00 (10h)" at bounding box center [1296, 146] width 253 height 10
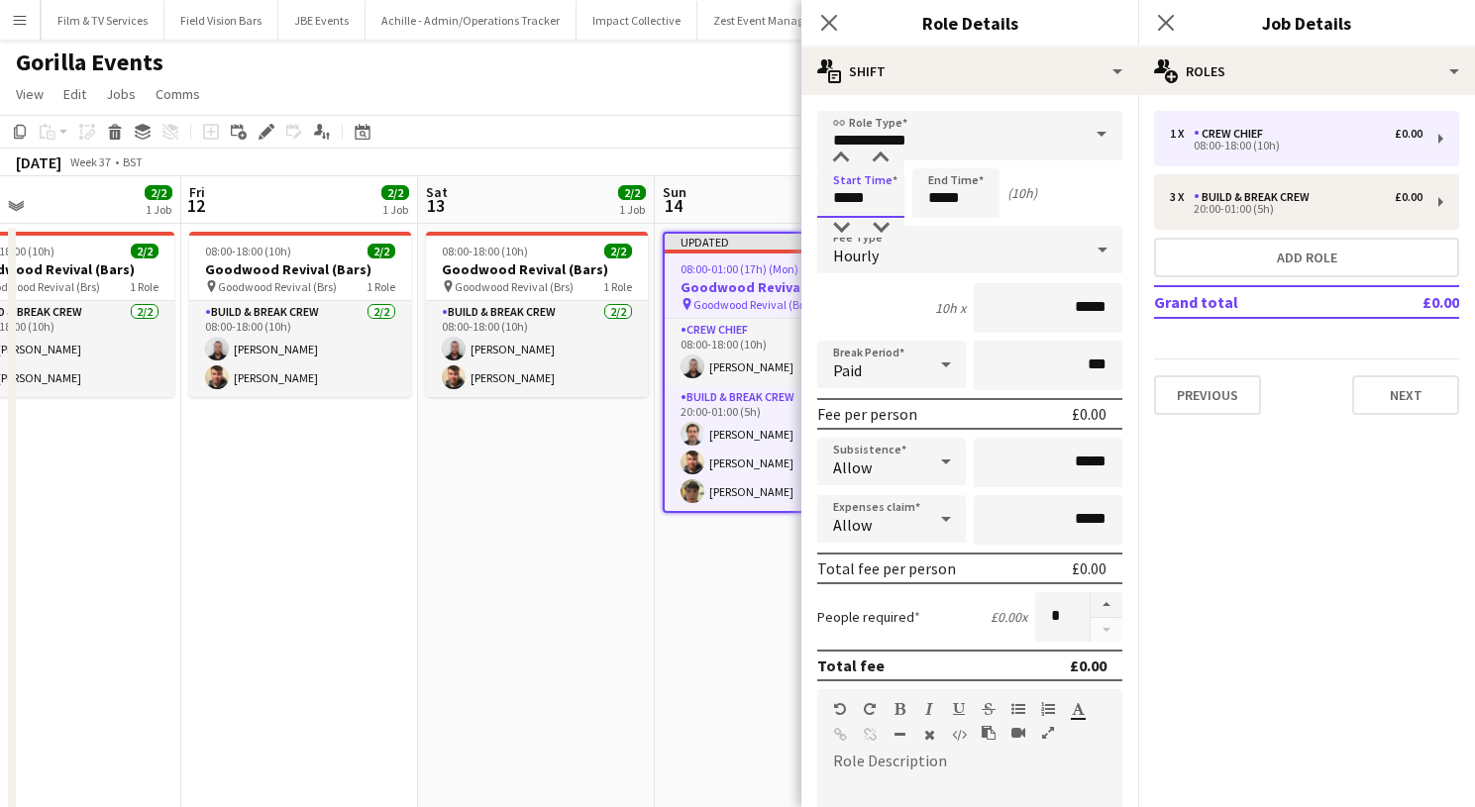
click at [862, 184] on input "*****" at bounding box center [860, 193] width 87 height 50
click at [852, 173] on input "*****" at bounding box center [860, 193] width 87 height 50
click at [840, 160] on div at bounding box center [841, 159] width 40 height 20
click at [839, 159] on div at bounding box center [841, 159] width 40 height 20
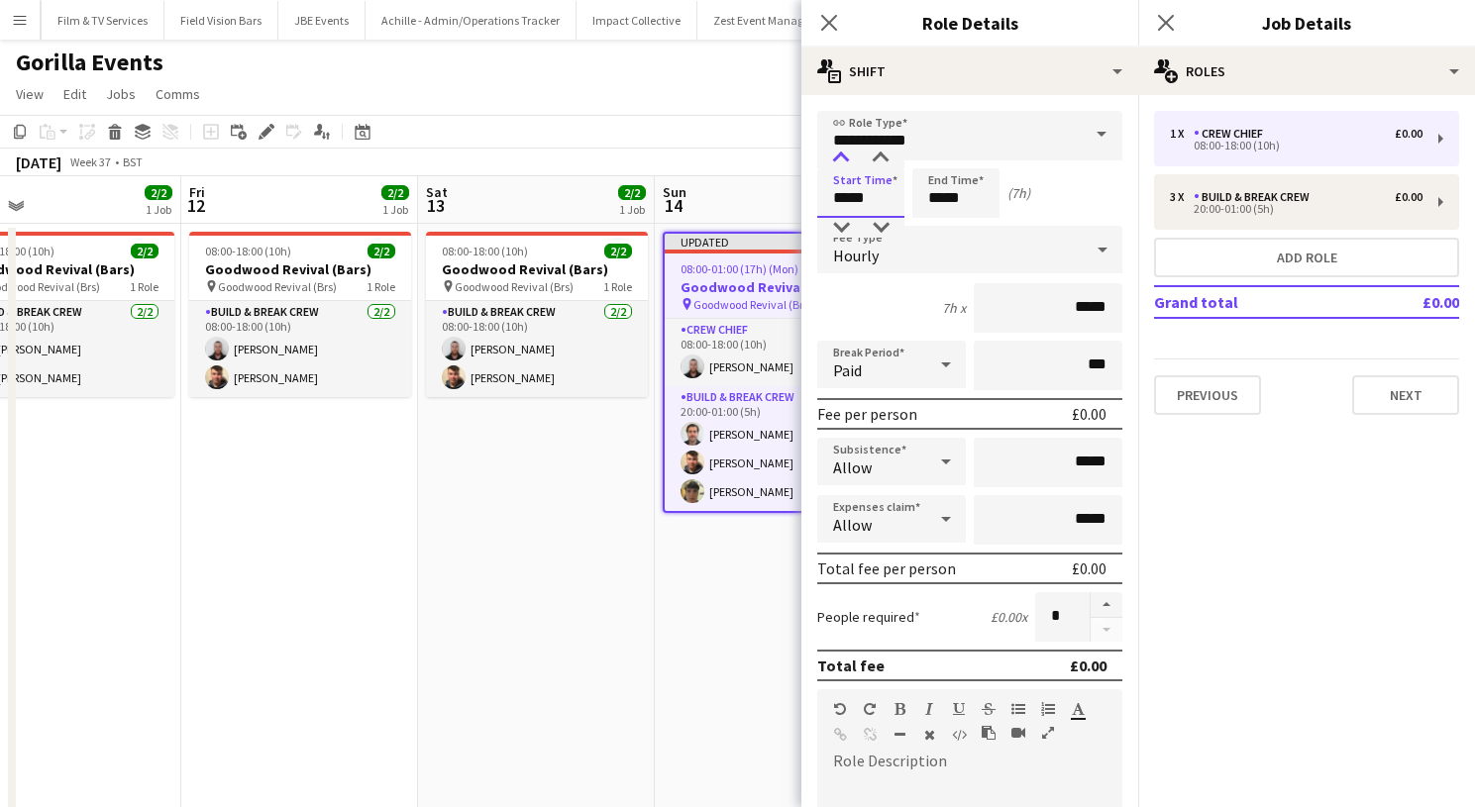
click at [839, 159] on div at bounding box center [841, 159] width 40 height 20
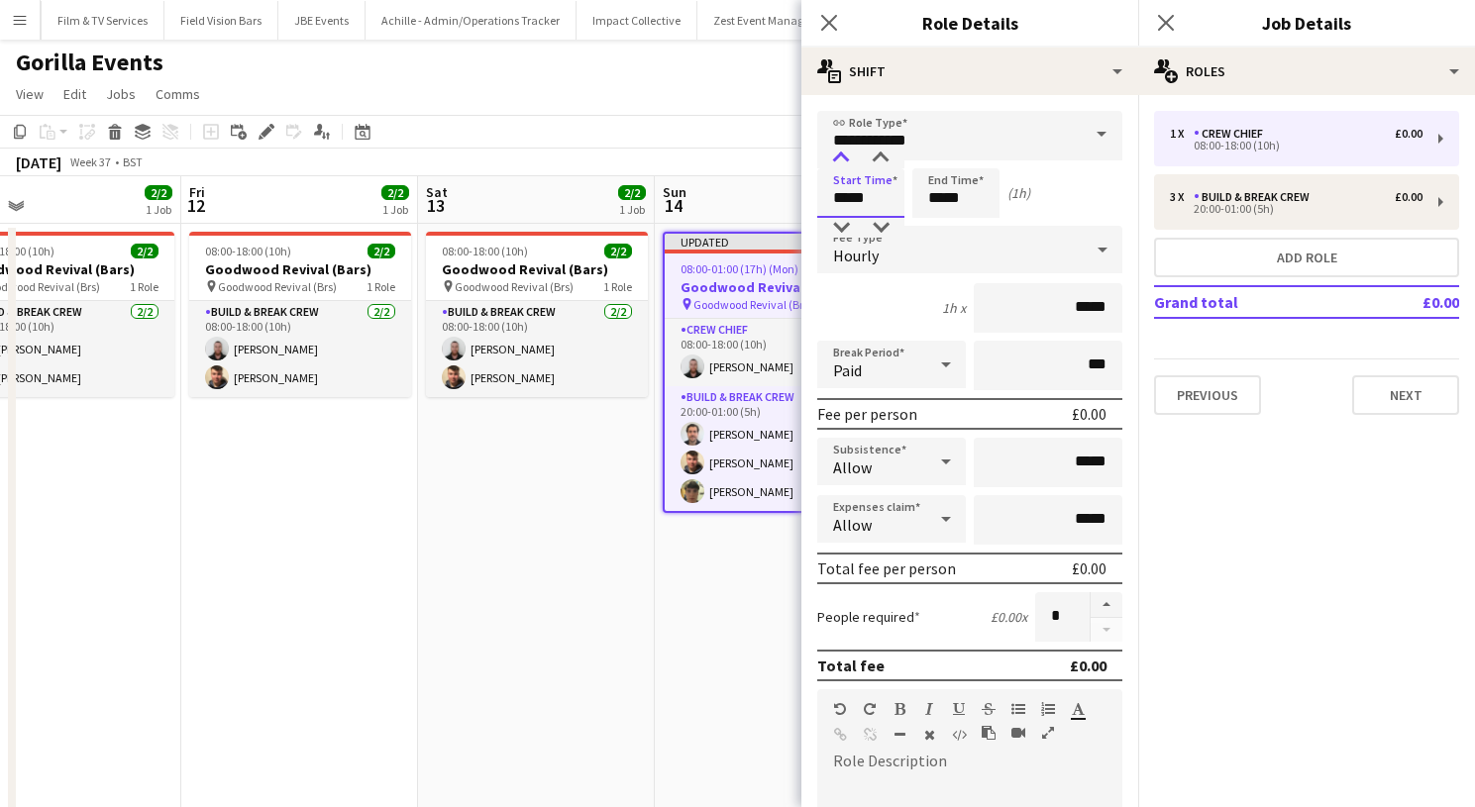
click at [839, 159] on div at bounding box center [841, 159] width 40 height 20
click at [887, 159] on div at bounding box center [881, 159] width 40 height 20
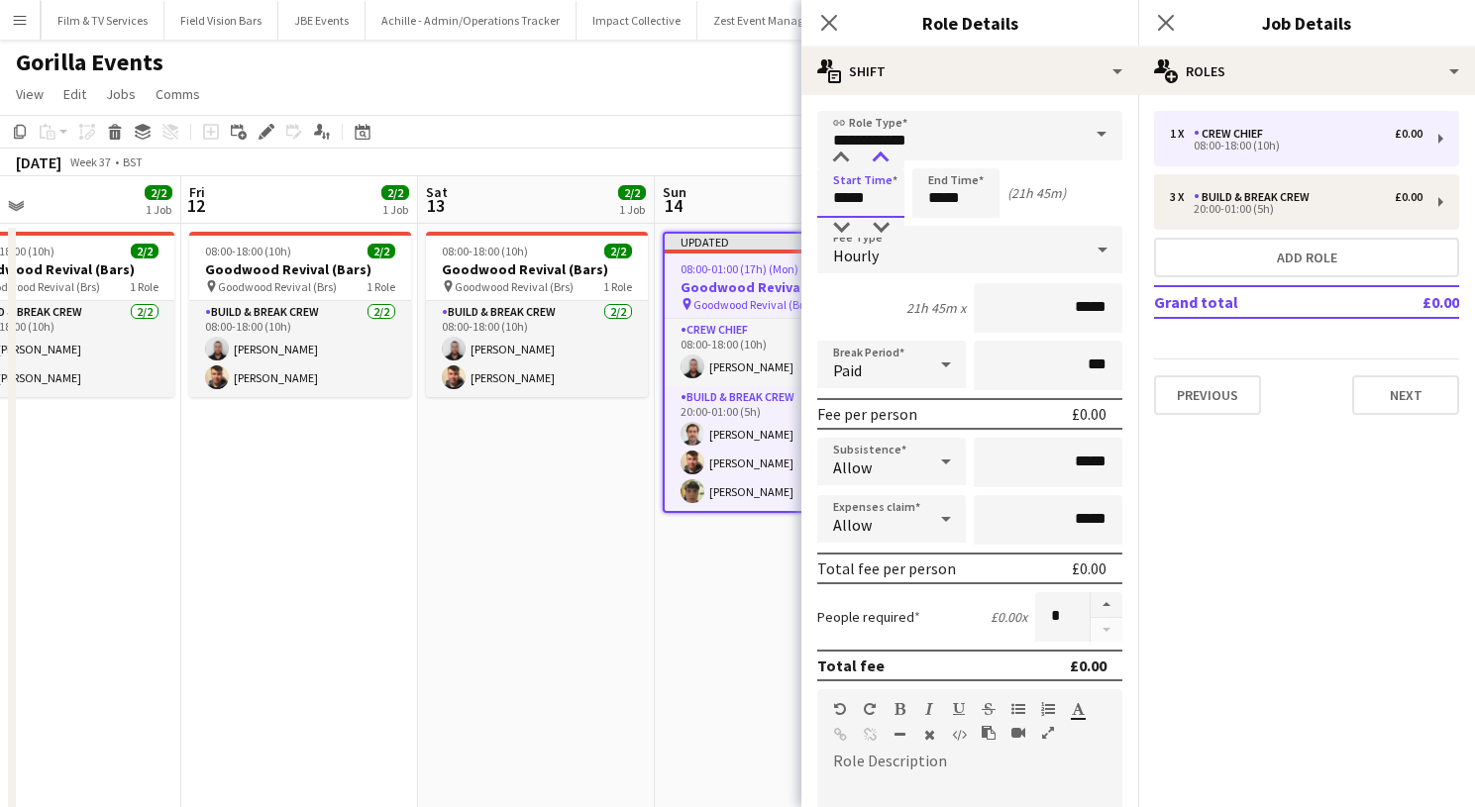
click at [887, 159] on div at bounding box center [881, 159] width 40 height 20
click at [885, 227] on div at bounding box center [881, 228] width 40 height 20
type input "*****"
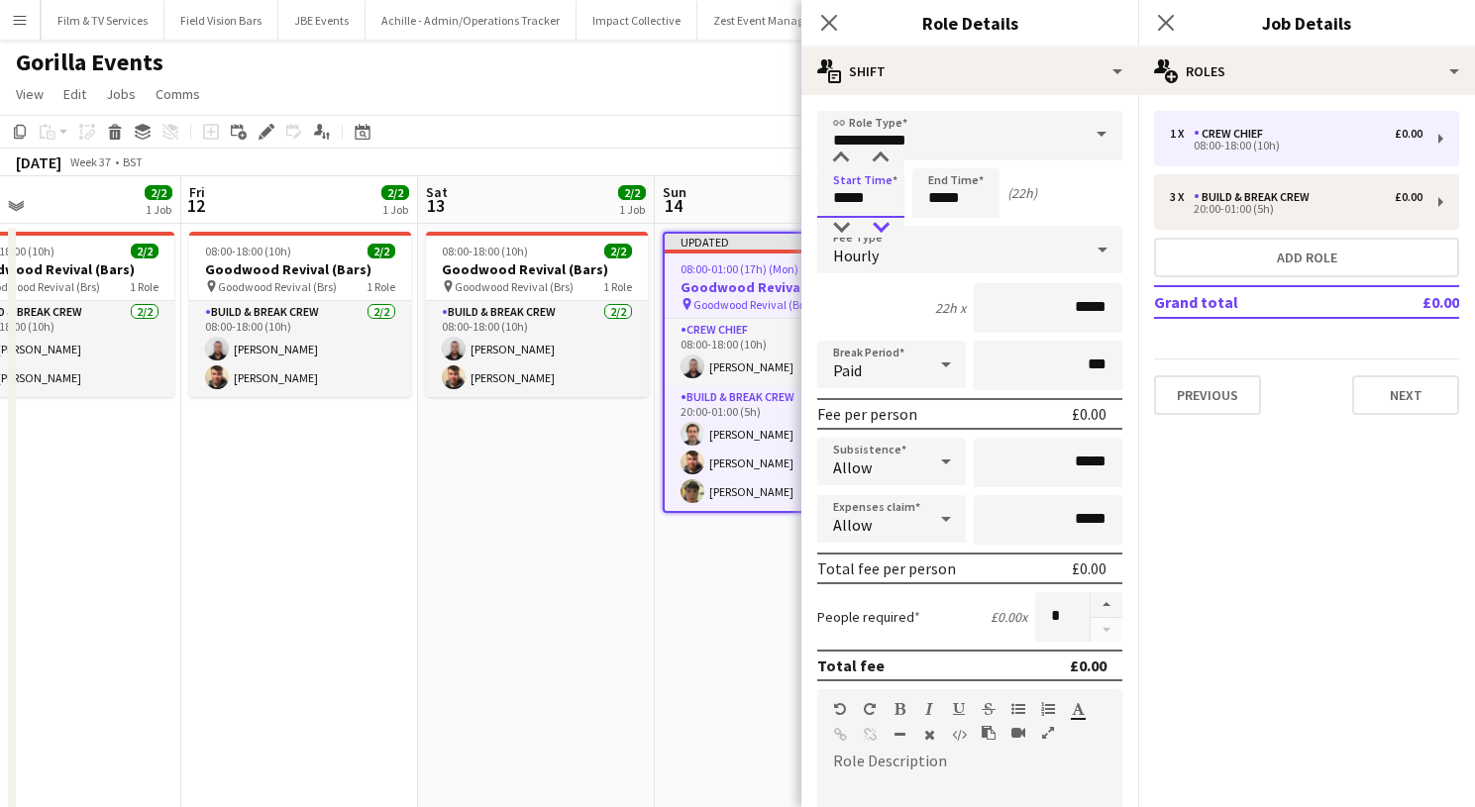
click at [885, 227] on div at bounding box center [881, 228] width 40 height 20
click at [938, 192] on input "*****" at bounding box center [955, 193] width 87 height 50
click at [938, 155] on div at bounding box center [936, 159] width 40 height 20
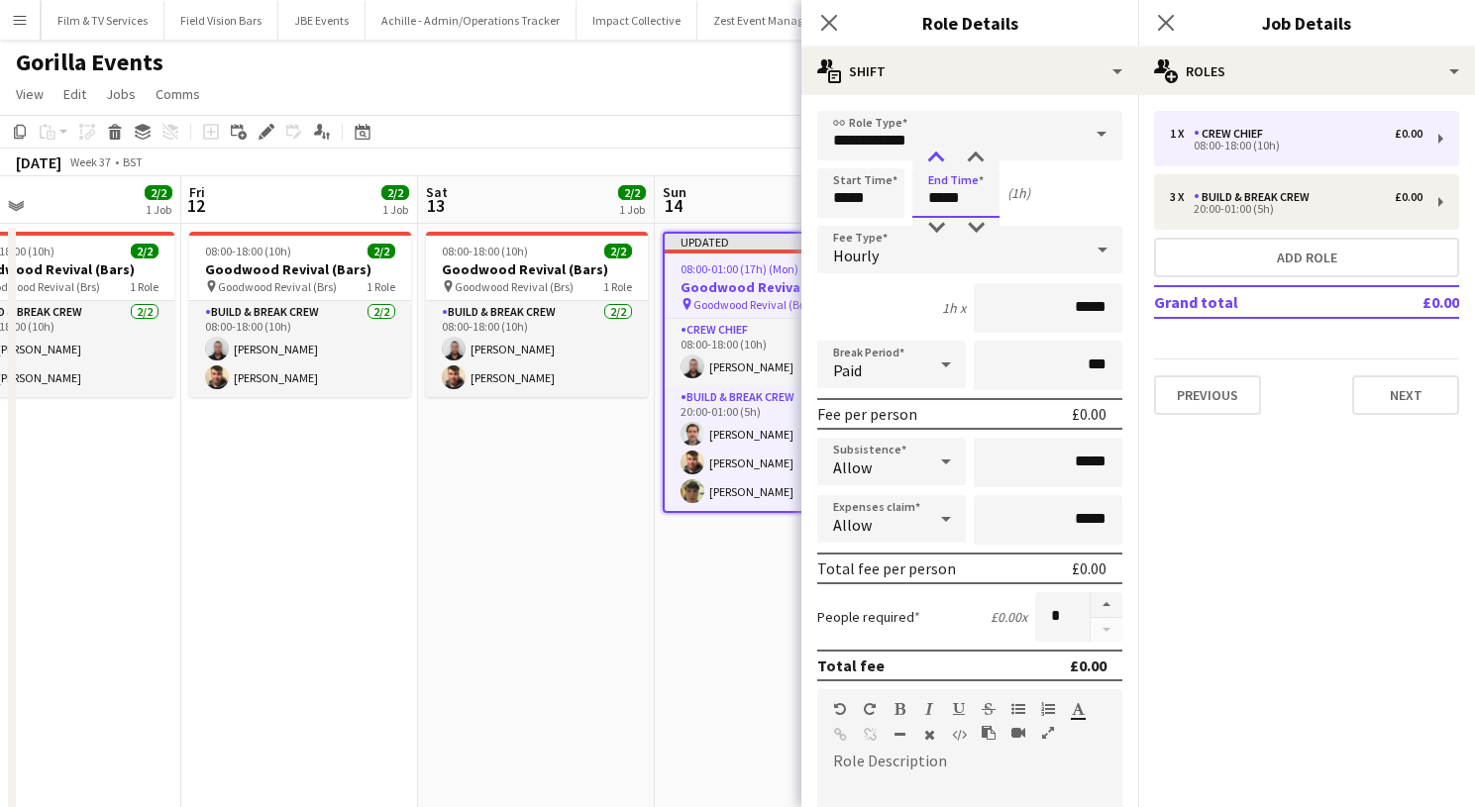
click at [938, 155] on div at bounding box center [936, 159] width 40 height 20
type input "*****"
click at [938, 155] on div at bounding box center [936, 159] width 40 height 20
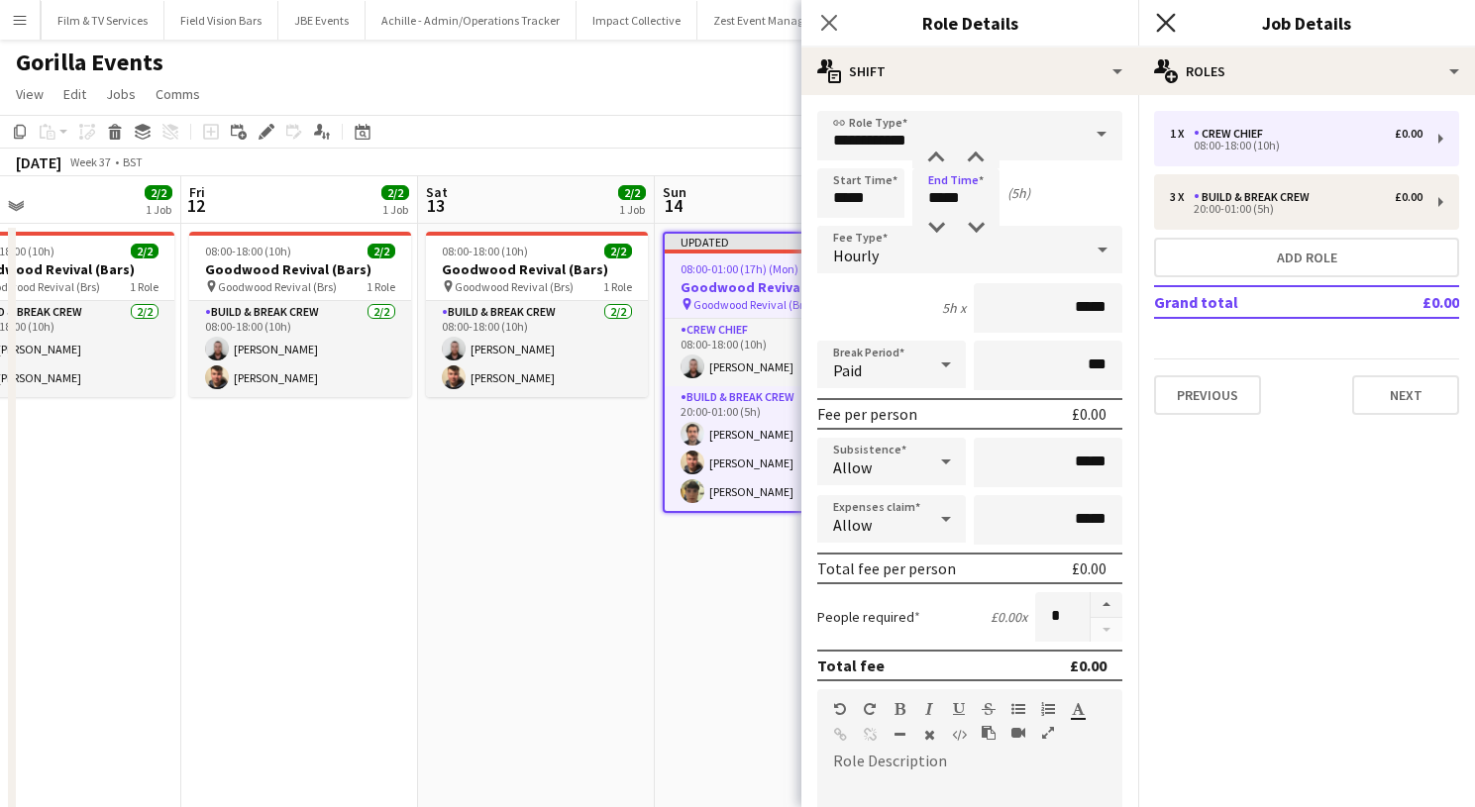
click at [1170, 25] on icon "Close pop-in" at bounding box center [1165, 22] width 19 height 19
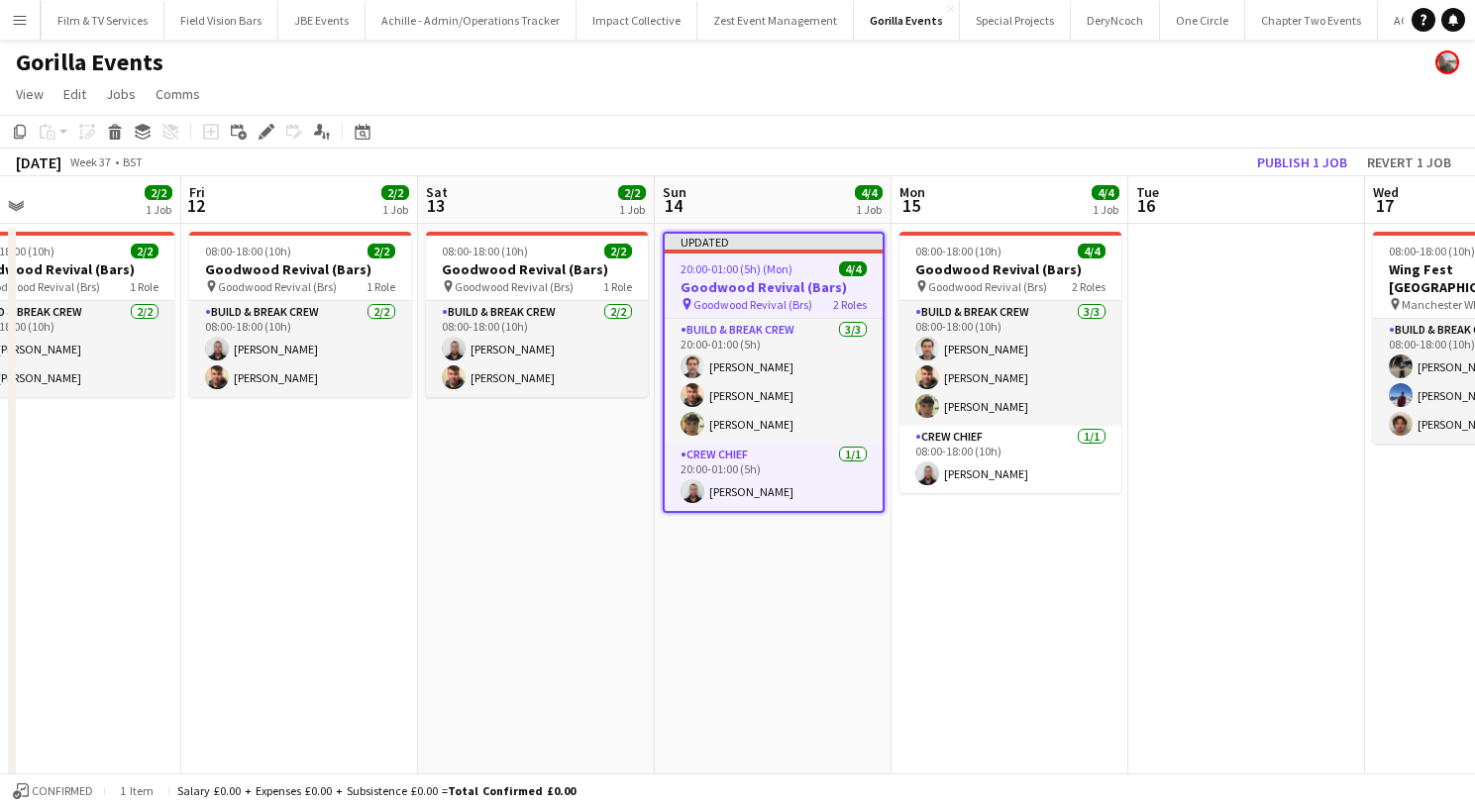
click at [1278, 139] on app-toolbar "Copy Paste Paste Command V Paste with crew Command Shift V Paste linked Job [GE…" at bounding box center [737, 132] width 1475 height 34
click at [1280, 150] on button "Publish 1 job" at bounding box center [1302, 163] width 106 height 26
